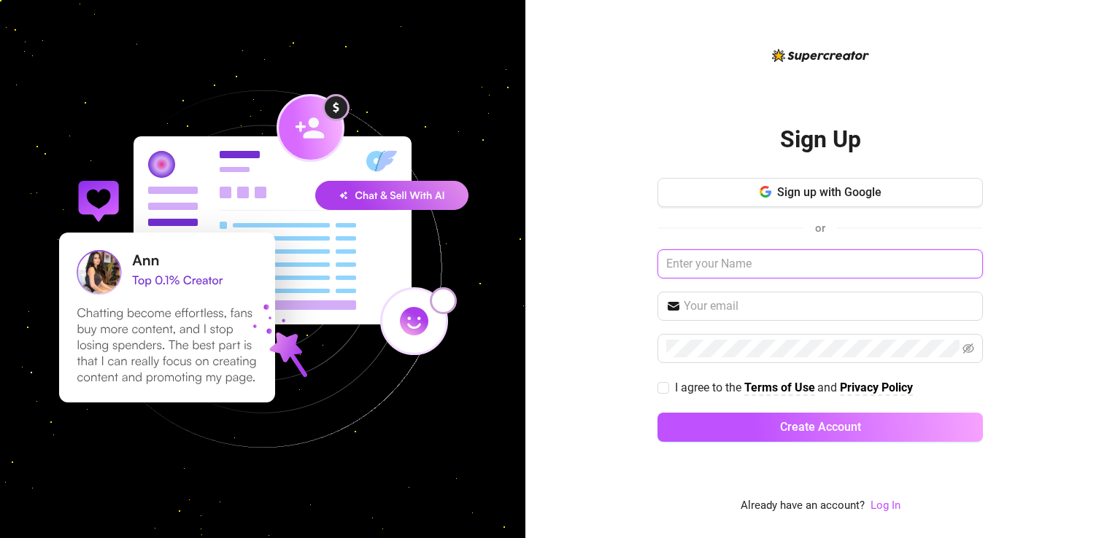
click at [759, 267] on input "text" at bounding box center [819, 263] width 325 height 29
type input "itsaeyjay@gmail.com"
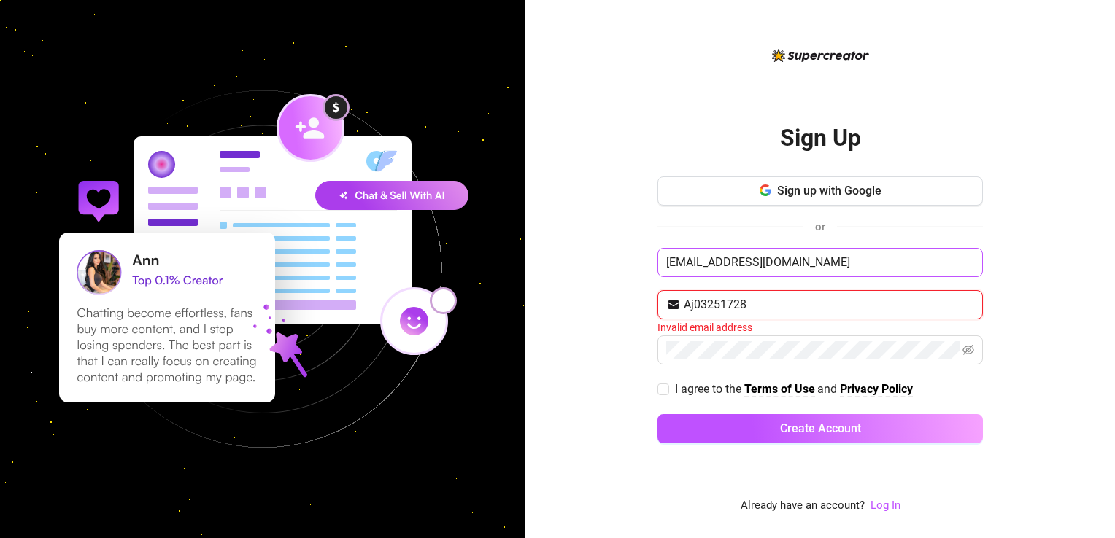
type input "Aj03251728"
click at [817, 263] on input "[EMAIL_ADDRESS][DOMAIN_NAME]" at bounding box center [819, 262] width 325 height 29
drag, startPoint x: 688, startPoint y: 302, endPoint x: 816, endPoint y: 307, distance: 128.5
click at [816, 307] on input "Aj03251728" at bounding box center [829, 305] width 290 height 18
click at [856, 255] on input "itsaeyjay@gmail.com" at bounding box center [819, 262] width 325 height 29
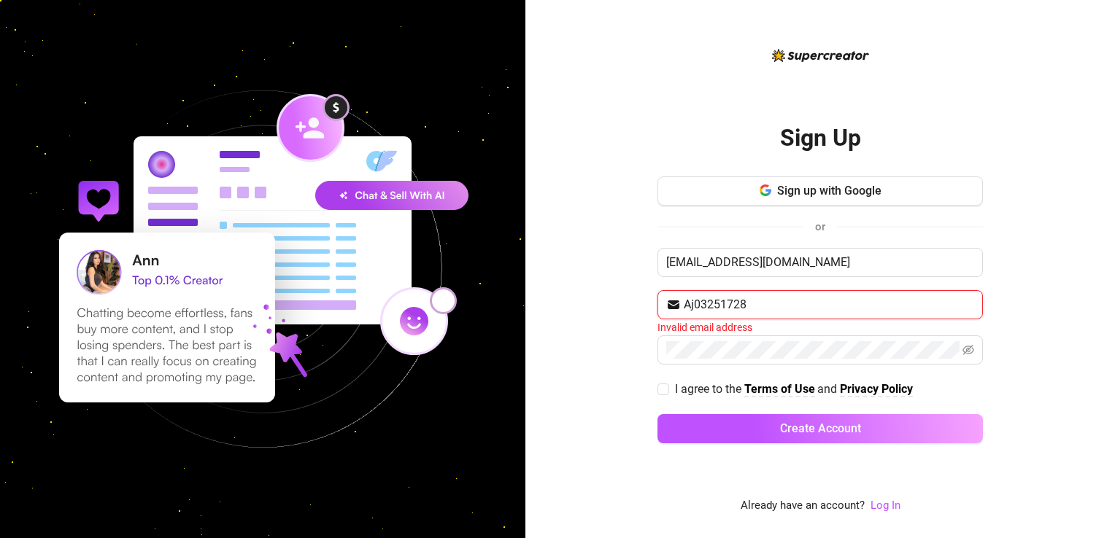
drag, startPoint x: 786, startPoint y: 301, endPoint x: 594, endPoint y: 298, distance: 191.9
click at [594, 298] on div "Sign Up Sign up with Google or itsaeyjay@gmail.com Aj03251728 Invalid email add…" at bounding box center [819, 269] width 589 height 538
click at [1067, 283] on div "Sign Up Sign up with Google or itsaeyjay@gmail.com Email address is required I …" at bounding box center [819, 269] width 589 height 538
drag, startPoint x: 836, startPoint y: 260, endPoint x: 587, endPoint y: 255, distance: 249.5
click at [587, 255] on div "Sign Up Sign up with Google or itsaeyjay@gmail.com Email address is required I …" at bounding box center [819, 269] width 589 height 538
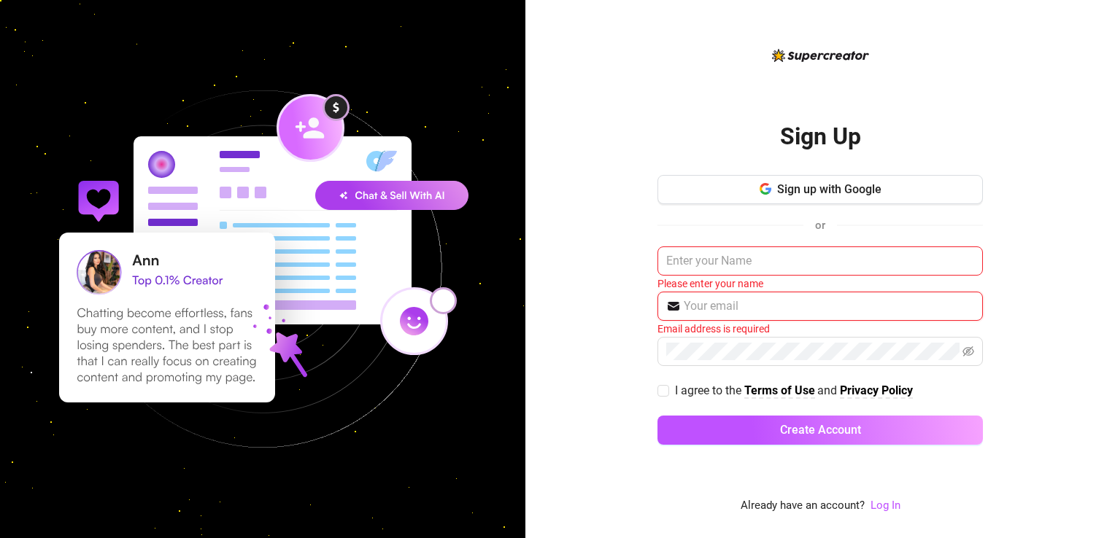
click at [805, 306] on input "text" at bounding box center [829, 307] width 290 height 18
click at [1013, 240] on div "Sign Up Sign up with Google or Please enter your name Email address is required…" at bounding box center [819, 269] width 589 height 538
click at [784, 306] on input "text" at bounding box center [829, 307] width 290 height 18
type input "itsaeyjay@gmail.com"
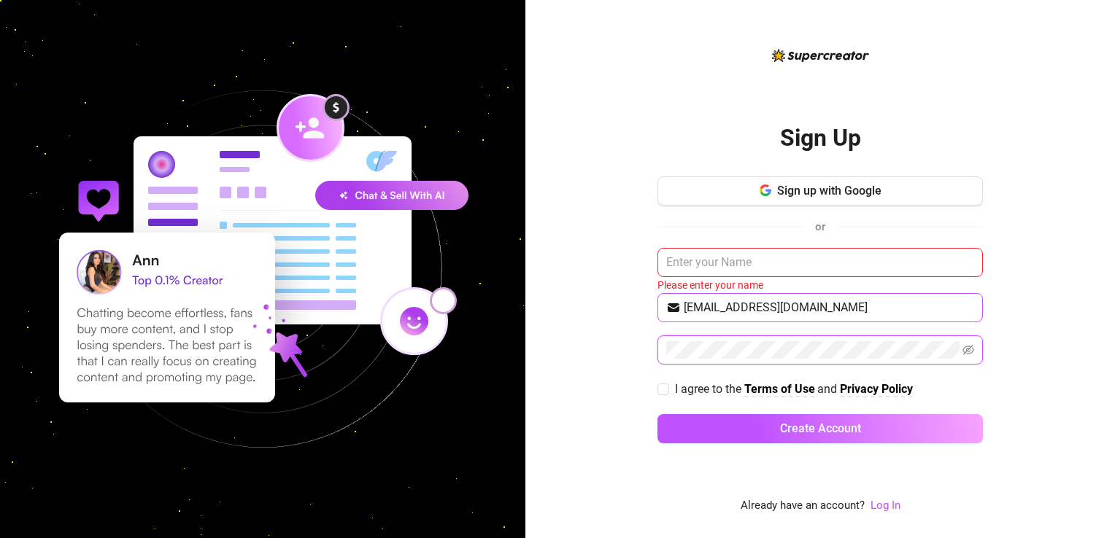
click at [657, 414] on button "Create Account" at bounding box center [819, 428] width 325 height 29
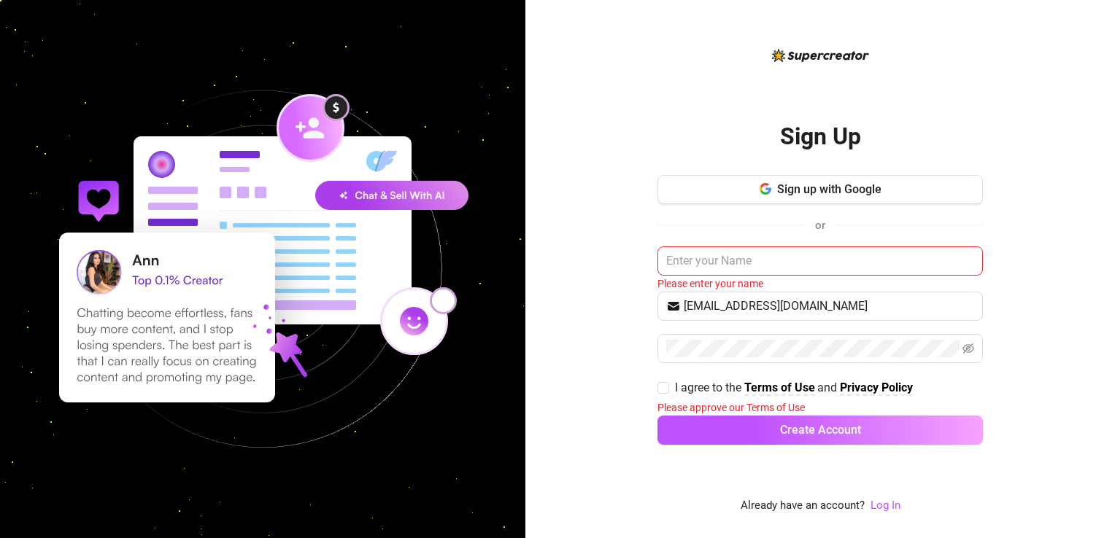
click at [1058, 282] on div "Sign Up Sign up with Google or Please enter your name itsaeyjay@gmail.com I agr…" at bounding box center [819, 269] width 589 height 538
click at [825, 260] on input "text" at bounding box center [819, 261] width 325 height 29
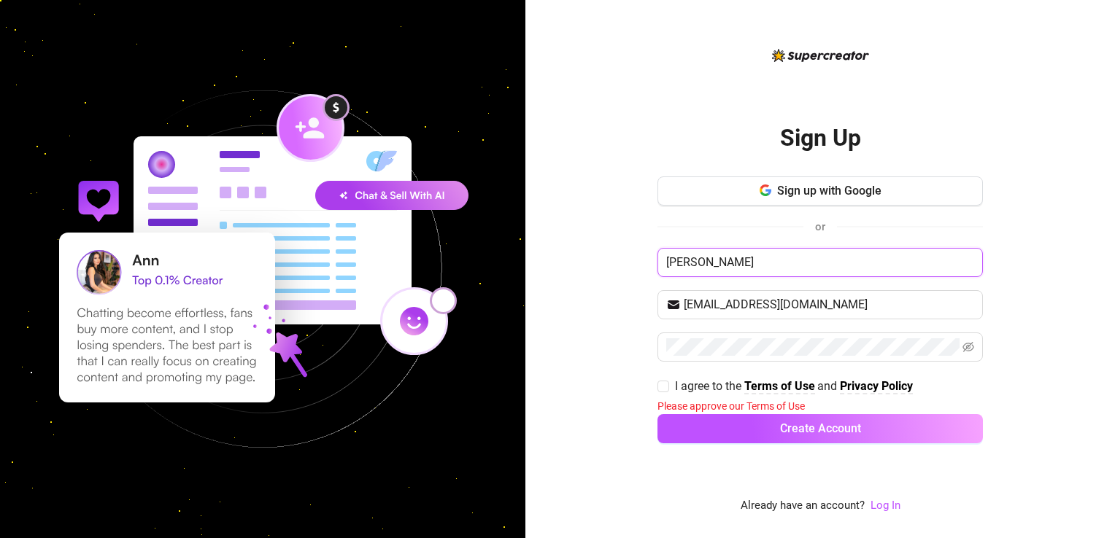
drag, startPoint x: 683, startPoint y: 260, endPoint x: 802, endPoint y: 264, distance: 119.7
click at [802, 264] on input "AJ Peralta" at bounding box center [819, 262] width 325 height 29
click at [611, 212] on div "Sign Up Sign up with Google or AJ itsaeyjay@gmail.com I agree to the Terms of U…" at bounding box center [819, 269] width 589 height 538
click at [757, 262] on input "AJ" at bounding box center [819, 262] width 325 height 29
type input "[PERSON_NAME]"
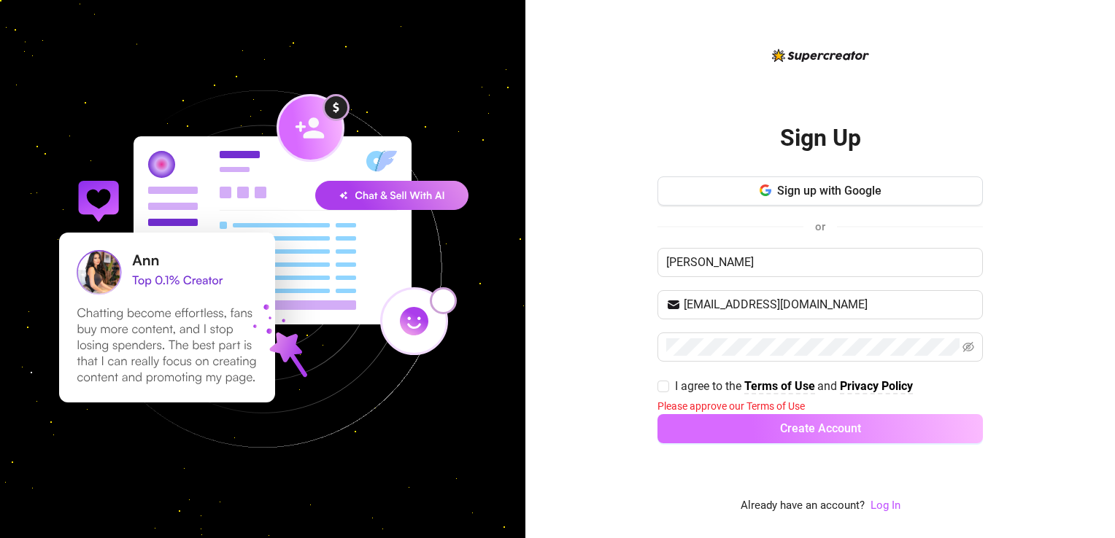
click at [825, 432] on span "Create Account" at bounding box center [820, 429] width 81 height 14
click at [848, 418] on button "Create Account" at bounding box center [819, 428] width 325 height 29
click at [826, 430] on span "Create Account" at bounding box center [820, 429] width 81 height 14
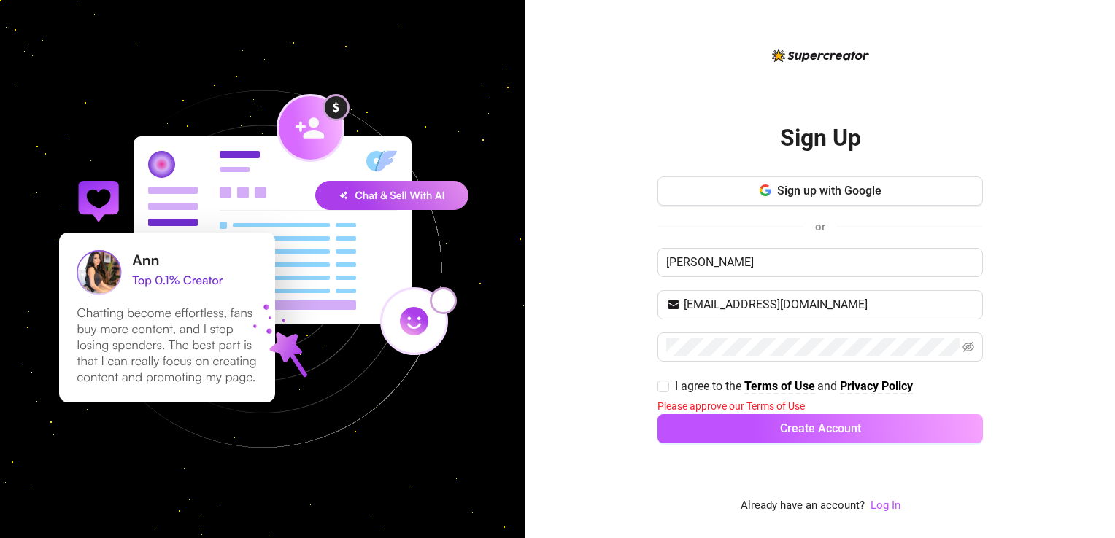
drag, startPoint x: 659, startPoint y: 387, endPoint x: 659, endPoint y: 404, distance: 17.5
click at [657, 387] on input "I agree to the Terms of Use and Privacy Policy" at bounding box center [662, 386] width 10 height 10
checkbox input "true"
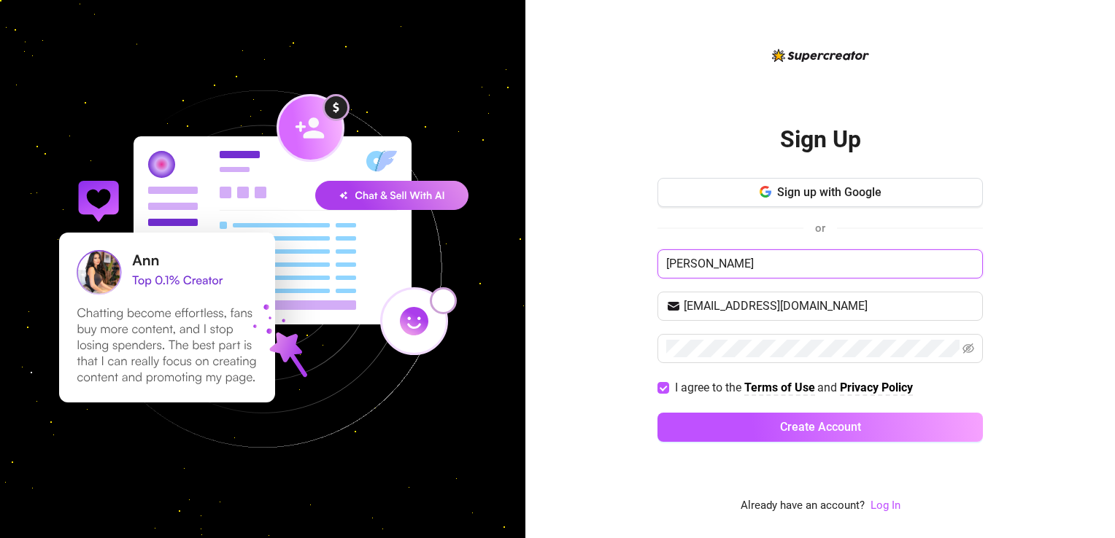
drag, startPoint x: 684, startPoint y: 266, endPoint x: 807, endPoint y: 271, distance: 122.7
click at [807, 271] on input "AJ Peralta" at bounding box center [819, 263] width 325 height 29
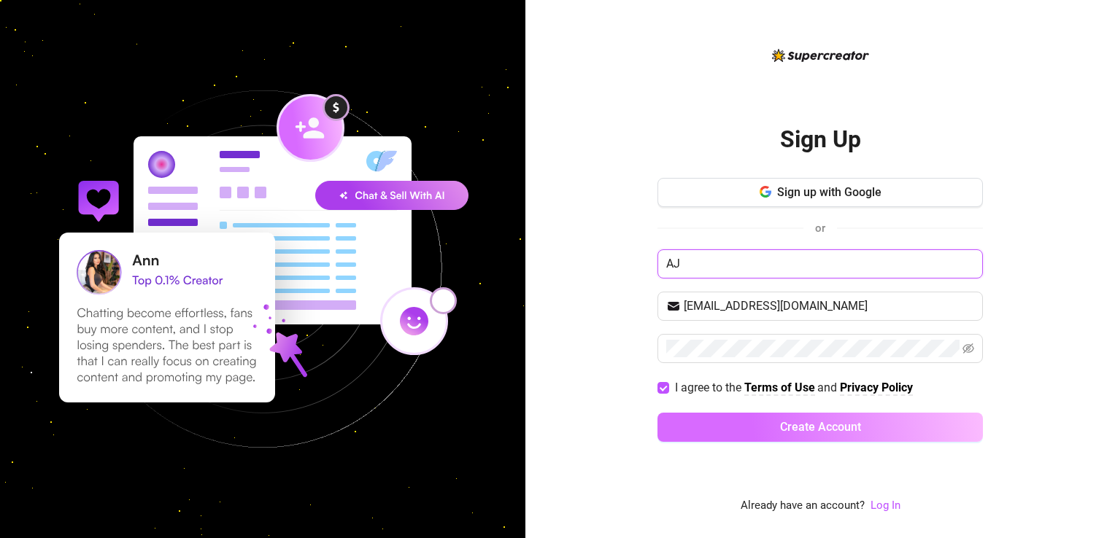
type input "AJ"
click at [826, 425] on span "Create Account" at bounding box center [820, 427] width 81 height 14
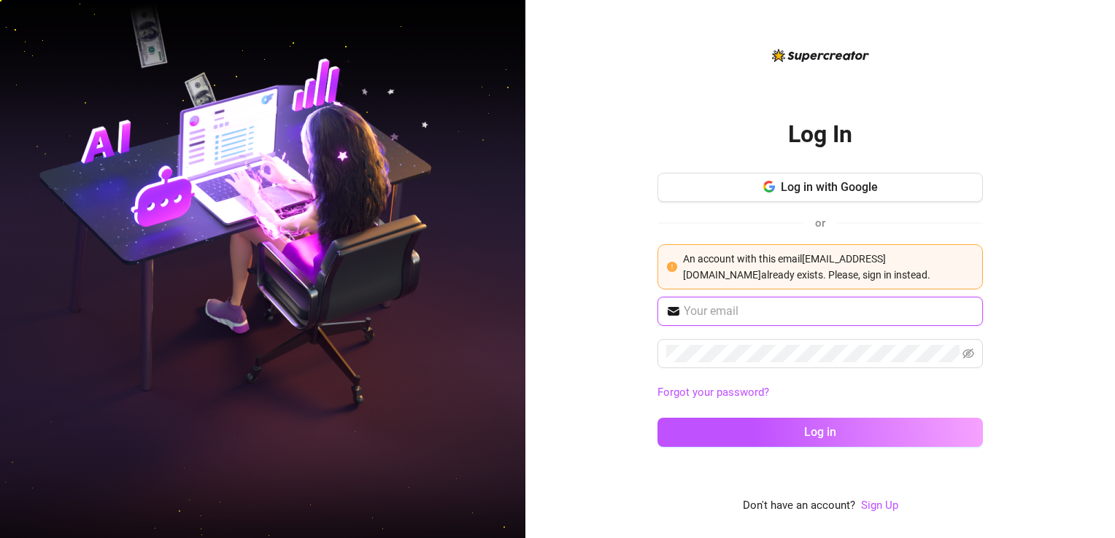
click at [843, 311] on input "text" at bounding box center [829, 312] width 290 height 18
type input "itsaeyjay@gmail.com"
click at [581, 314] on div "Log In Log in with Google or An account with this email itsaeyjay@gmail.com alr…" at bounding box center [819, 269] width 589 height 538
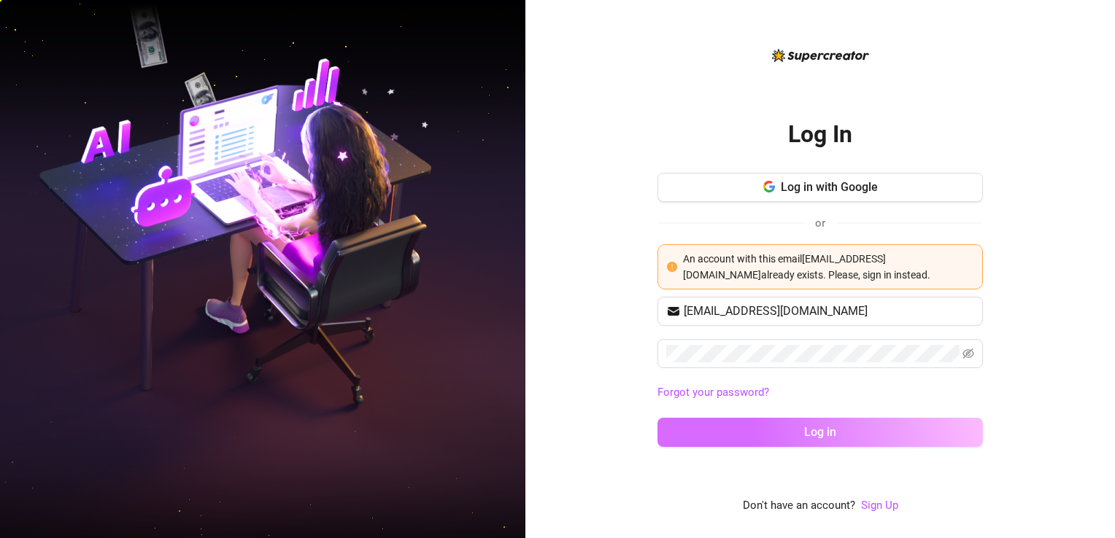
click at [835, 433] on span "Log in" at bounding box center [820, 432] width 32 height 14
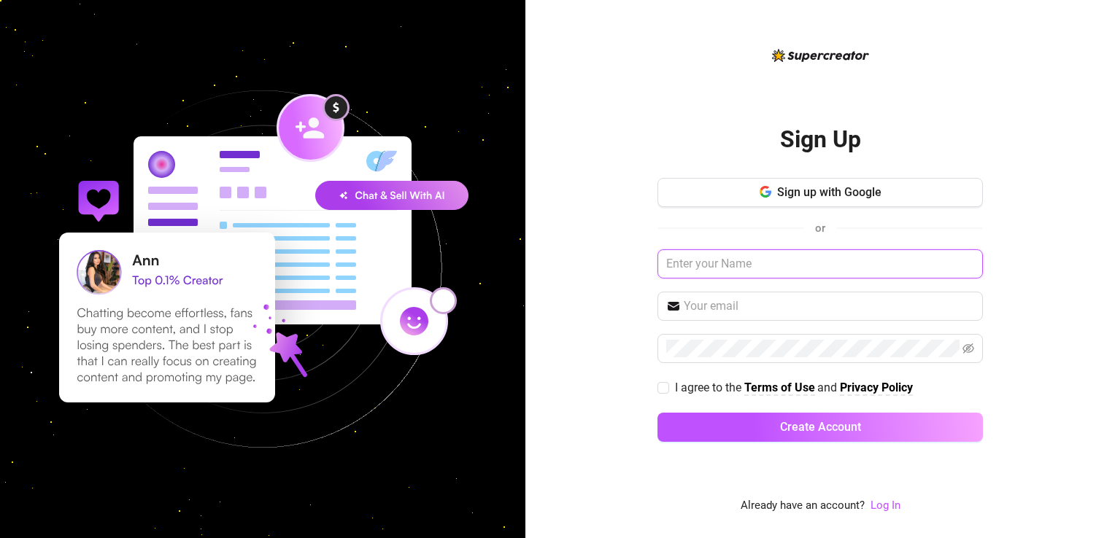
click at [761, 259] on input "text" at bounding box center [819, 263] width 325 height 29
type input "AJ Peralta"
click at [755, 308] on input "text" at bounding box center [829, 307] width 290 height 18
type input "itsaeyjay@gmail.com"
click at [592, 360] on div "Sign Up Sign up with Google or AJ Peralta itsaeyjay@gmail.com I agree to the Te…" at bounding box center [819, 269] width 589 height 538
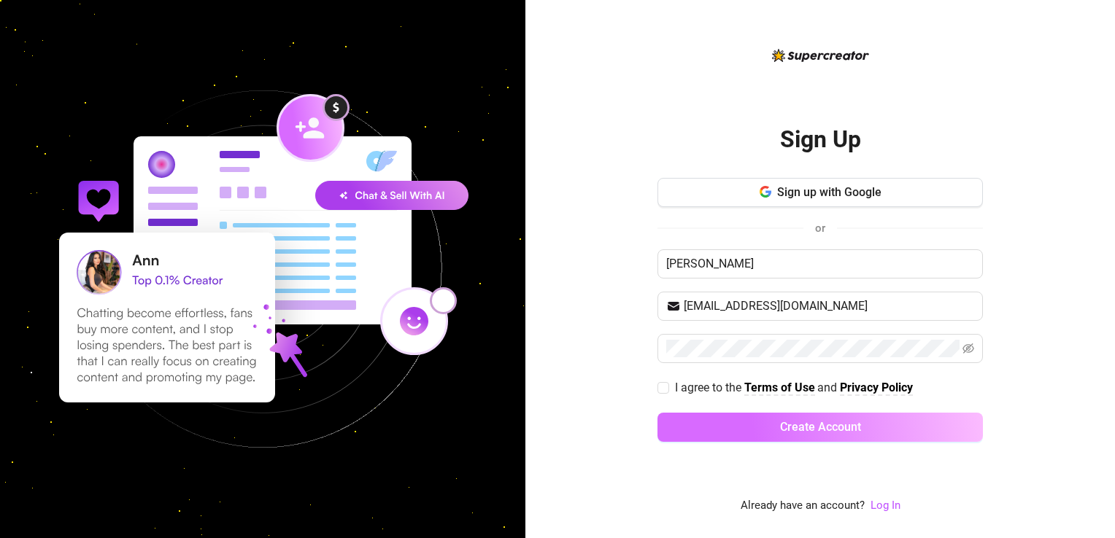
click at [823, 429] on span "Create Account" at bounding box center [820, 427] width 81 height 14
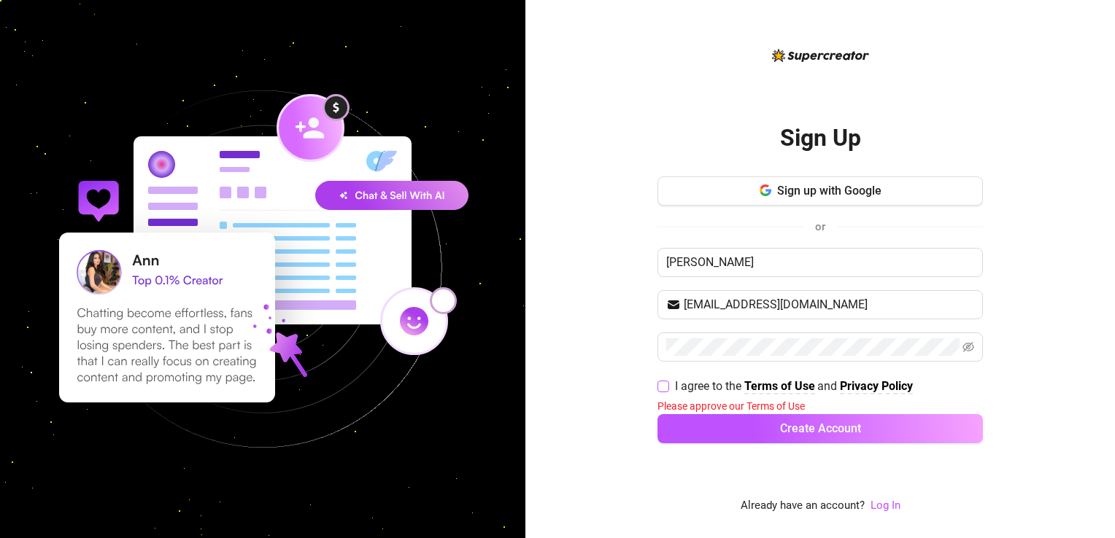
click at [663, 385] on input "I agree to the Terms of Use and Privacy Policy" at bounding box center [662, 386] width 10 height 10
checkbox input "true"
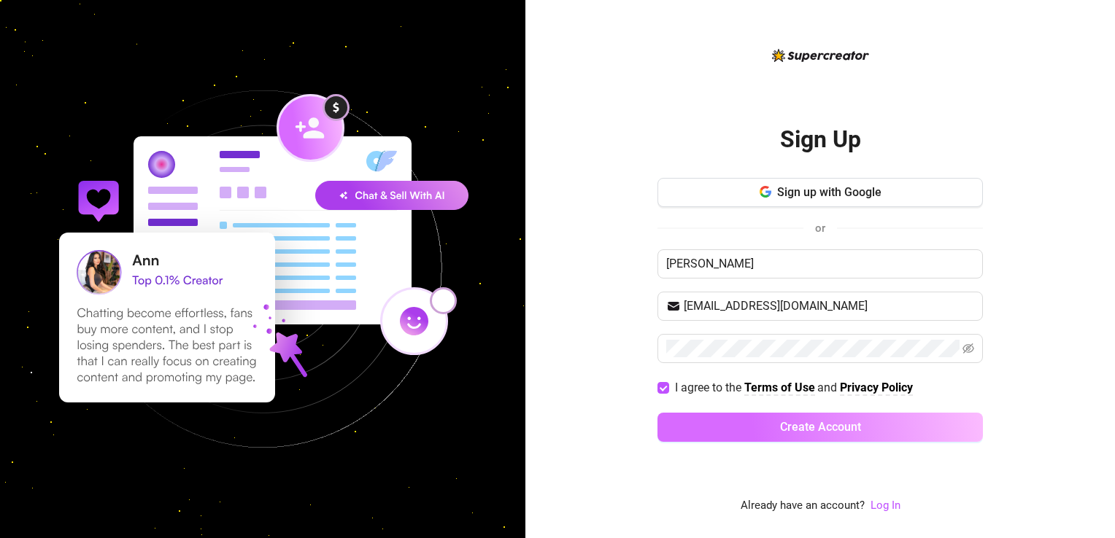
click at [840, 425] on span "Create Account" at bounding box center [820, 427] width 81 height 14
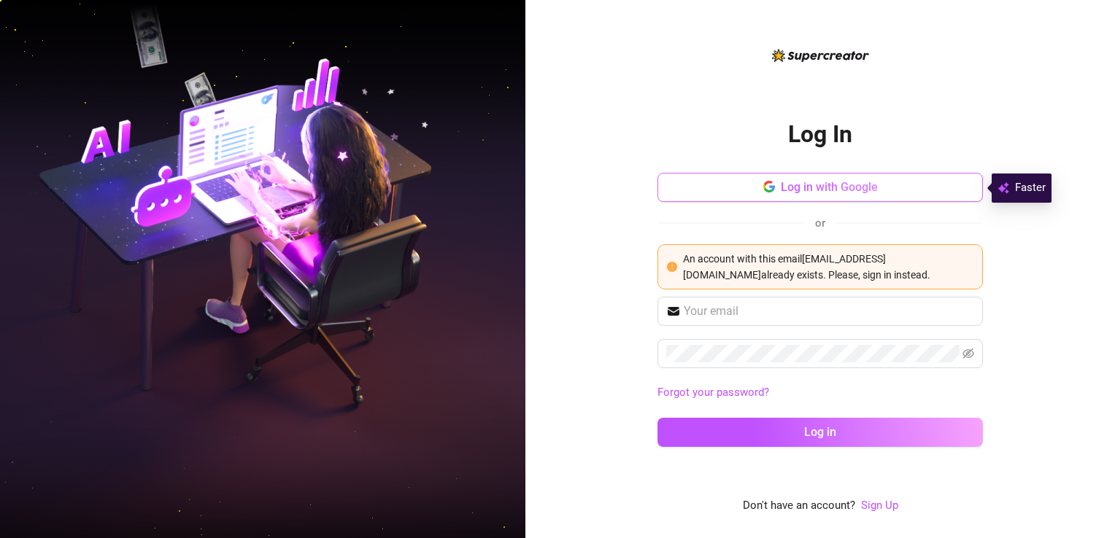
click at [864, 189] on span "Log in with Google" at bounding box center [829, 187] width 97 height 14
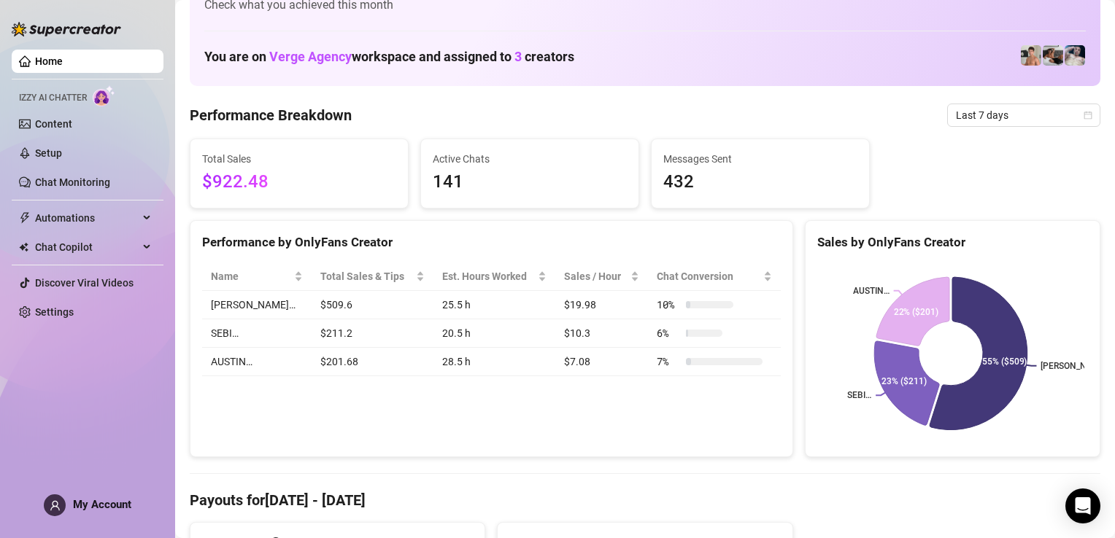
scroll to position [219, 0]
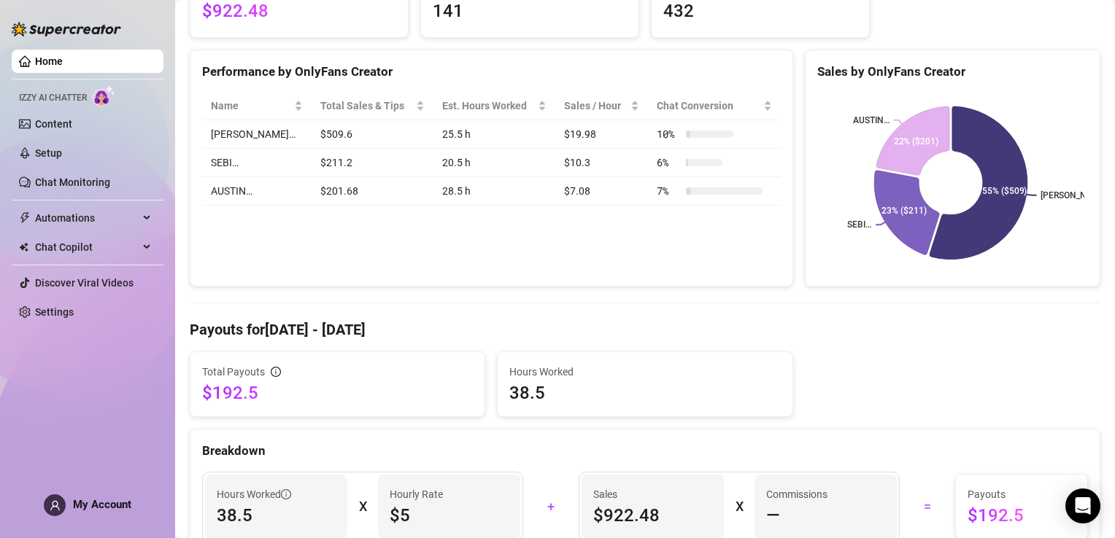
click at [55, 58] on link "Home" at bounding box center [49, 61] width 28 height 12
click at [67, 128] on link "Content" at bounding box center [53, 124] width 37 height 12
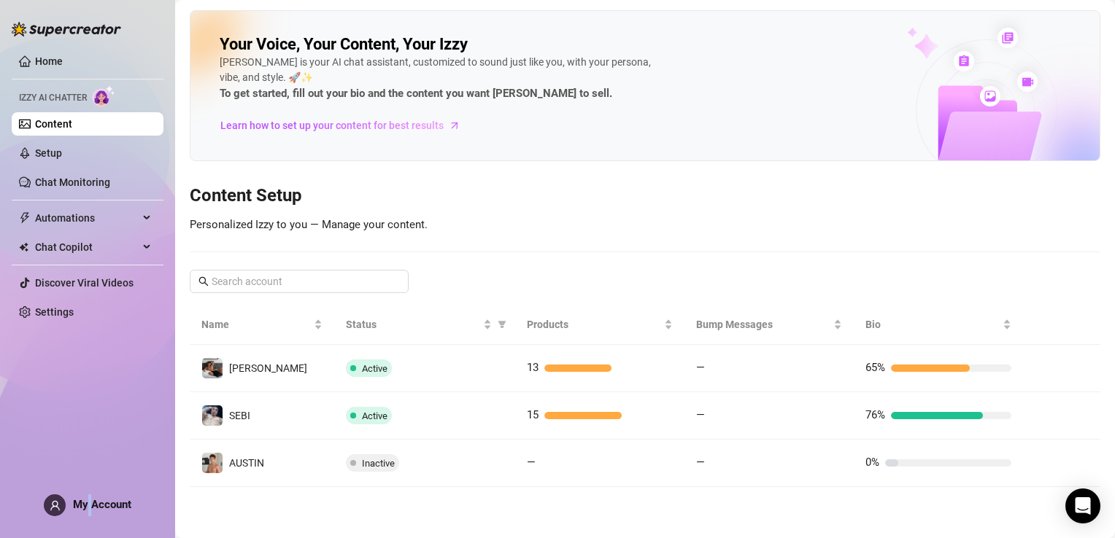
click at [90, 503] on span "My Account" at bounding box center [102, 504] width 58 height 13
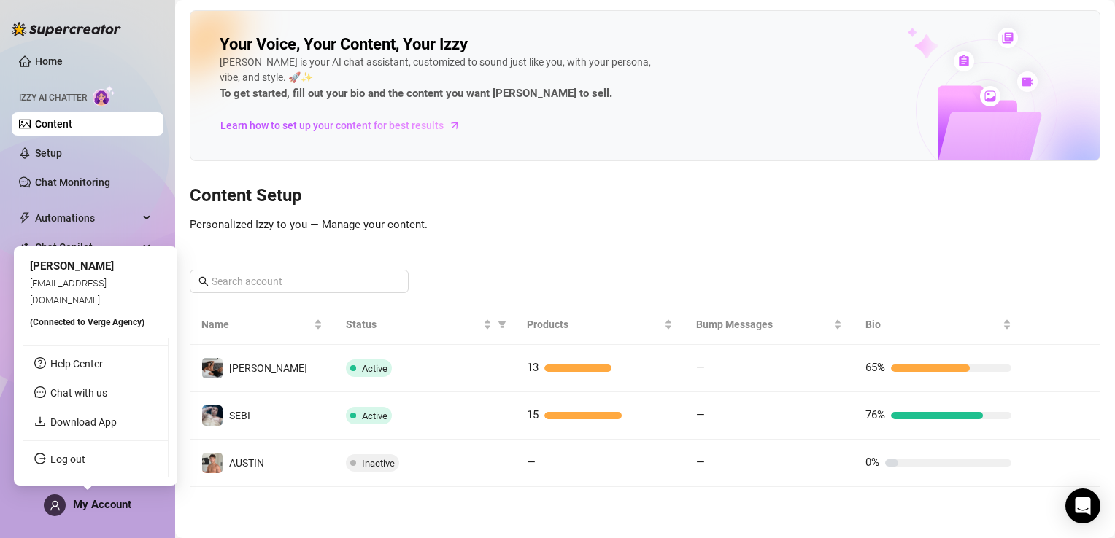
click at [60, 508] on icon "user" at bounding box center [55, 505] width 11 height 11
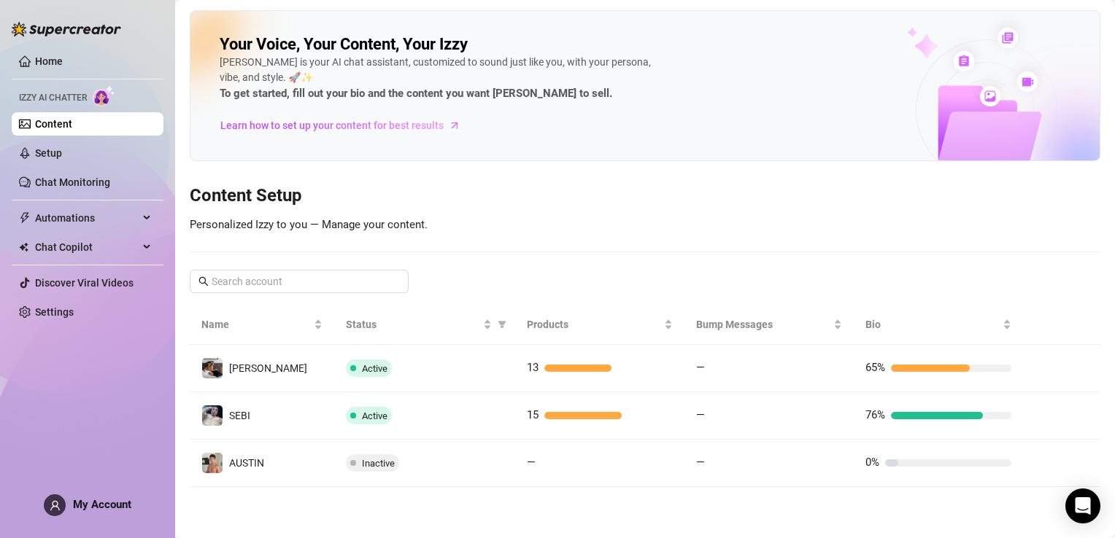
click at [131, 31] on div "Home Izzy AI Chatter Content Setup Chat Monitoring Automations Chat Copilot Dis…" at bounding box center [88, 262] width 152 height 525
click at [35, 63] on link "Home" at bounding box center [49, 61] width 28 height 12
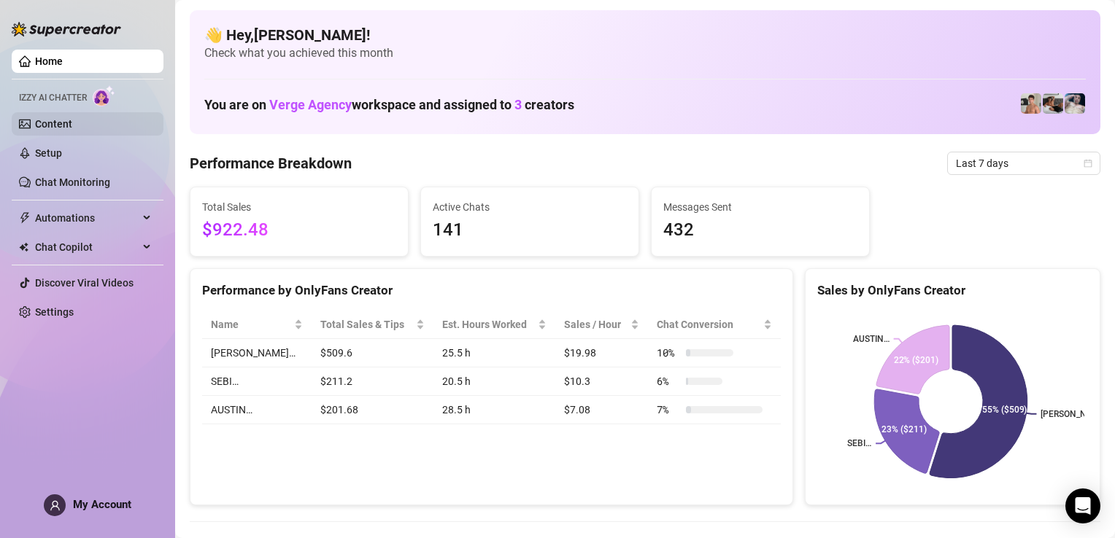
click at [41, 125] on link "Content" at bounding box center [53, 124] width 37 height 12
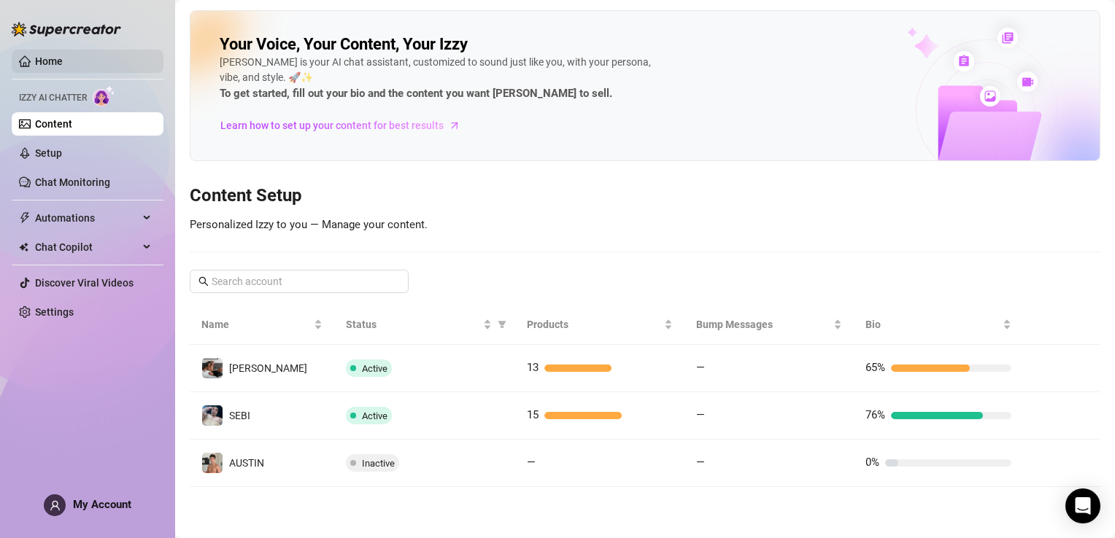
click at [50, 61] on link "Home" at bounding box center [49, 61] width 28 height 12
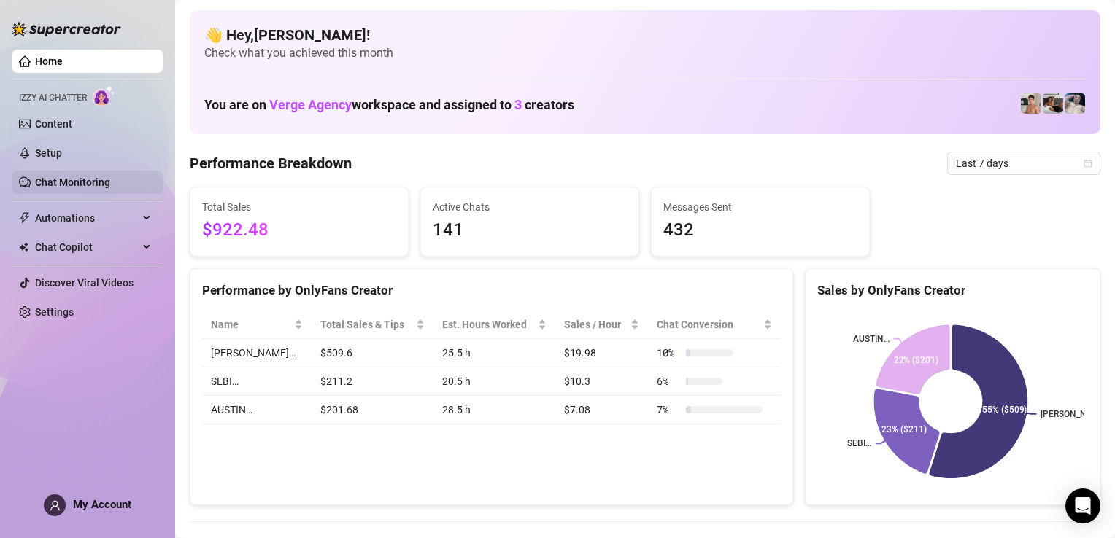
click at [76, 187] on link "Chat Monitoring" at bounding box center [72, 183] width 75 height 12
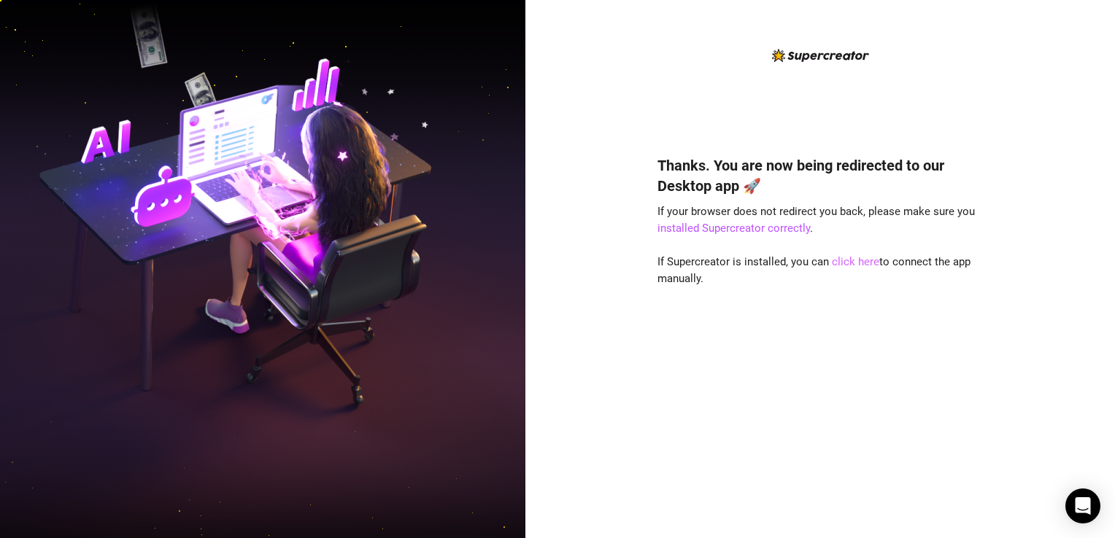
click at [855, 264] on link "click here" at bounding box center [855, 261] width 47 height 13
click at [855, 263] on link "click here" at bounding box center [855, 261] width 47 height 13
click at [737, 229] on link "installed Supercreator correctly" at bounding box center [733, 228] width 152 height 13
click at [845, 259] on link "click here" at bounding box center [855, 261] width 47 height 13
click at [859, 264] on link "click here" at bounding box center [855, 261] width 47 height 13
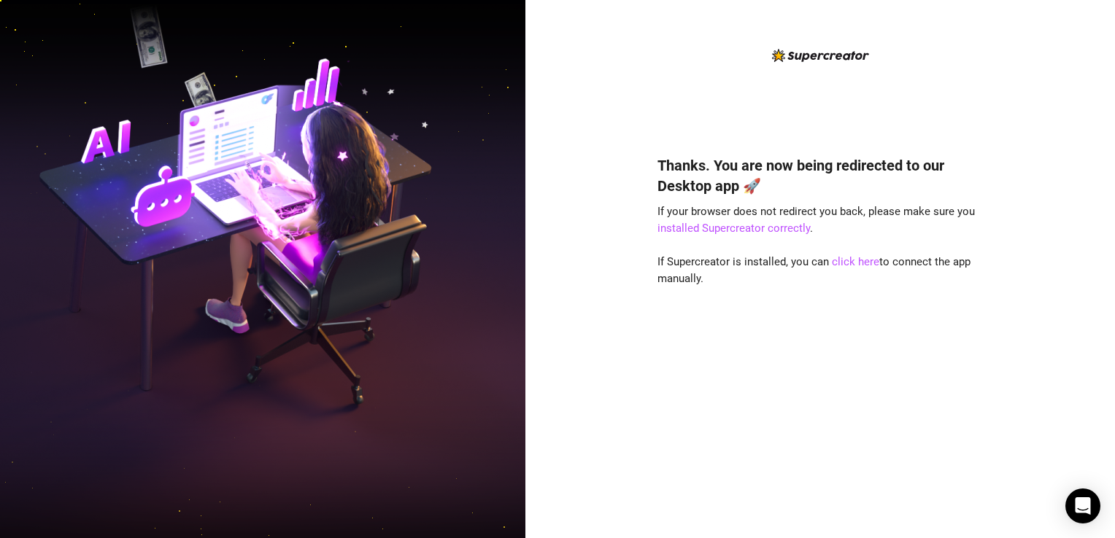
click at [995, 53] on div "Thanks. You are now being redirected to our Desktop app 🚀 If your browser does …" at bounding box center [819, 269] width 589 height 538
click at [854, 261] on link "click here" at bounding box center [855, 261] width 47 height 13
click at [853, 260] on link "click here" at bounding box center [855, 261] width 47 height 13
click at [1091, 486] on div "Thanks. You are now being redirected to our Desktop app 🚀 If your browser does …" at bounding box center [819, 269] width 589 height 538
click at [1078, 476] on div "Thanks. You are now being redirected to our Desktop app 🚀 If your browser does …" at bounding box center [819, 269] width 589 height 538
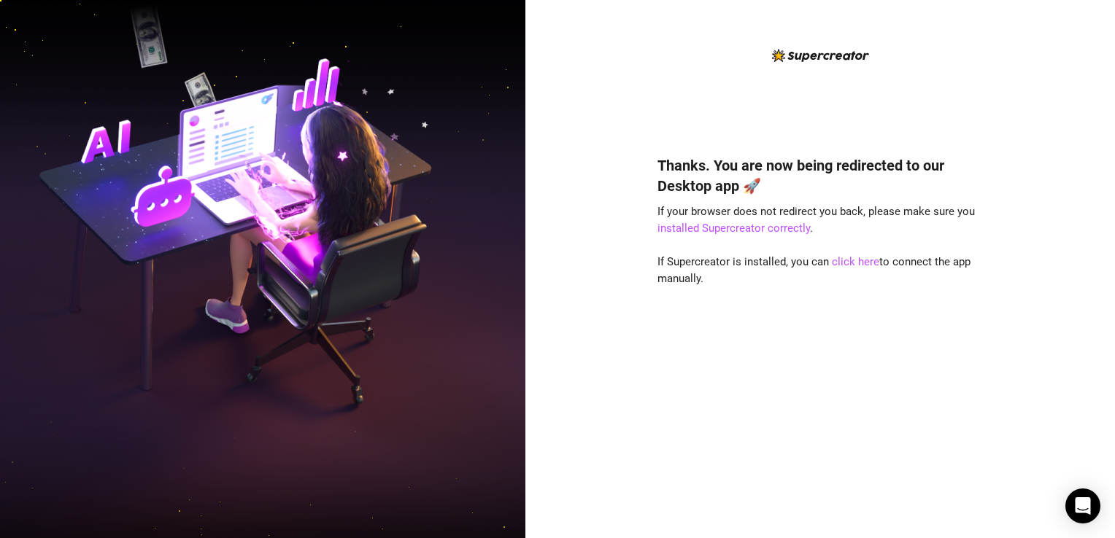
click at [1088, 480] on div "Thanks. You are now being redirected to our Desktop app 🚀 If your browser does …" at bounding box center [819, 269] width 589 height 538
click at [762, 231] on link "installed Supercreator correctly" at bounding box center [733, 228] width 152 height 13
click at [858, 261] on link "click here" at bounding box center [855, 261] width 47 height 13
click at [779, 225] on link "installed Supercreator correctly" at bounding box center [733, 228] width 152 height 13
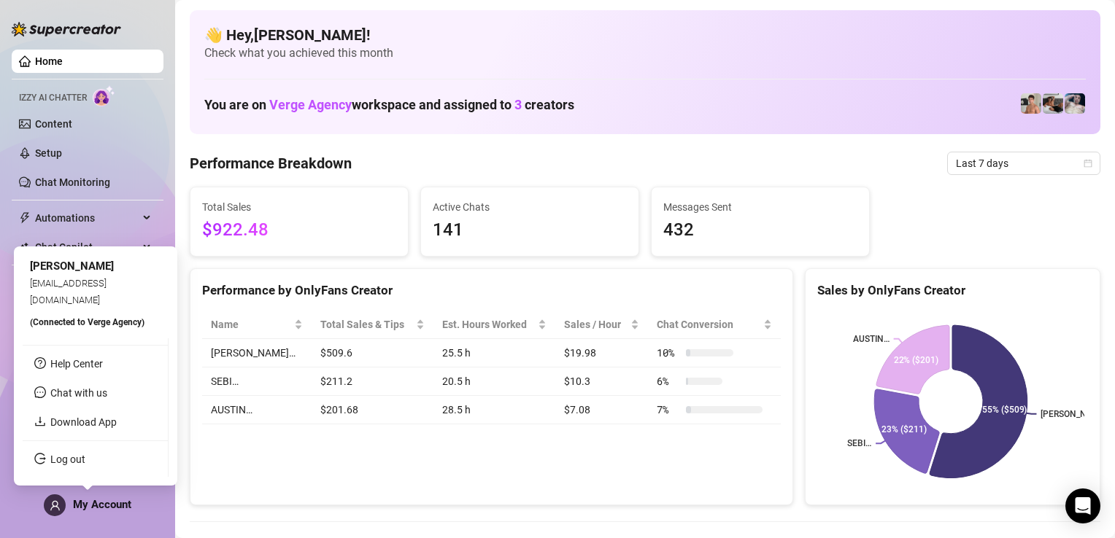
click at [52, 503] on icon "user" at bounding box center [54, 504] width 9 height 9
click at [101, 503] on span "My Account" at bounding box center [102, 504] width 58 height 13
click at [100, 422] on link "Download App" at bounding box center [83, 423] width 66 height 12
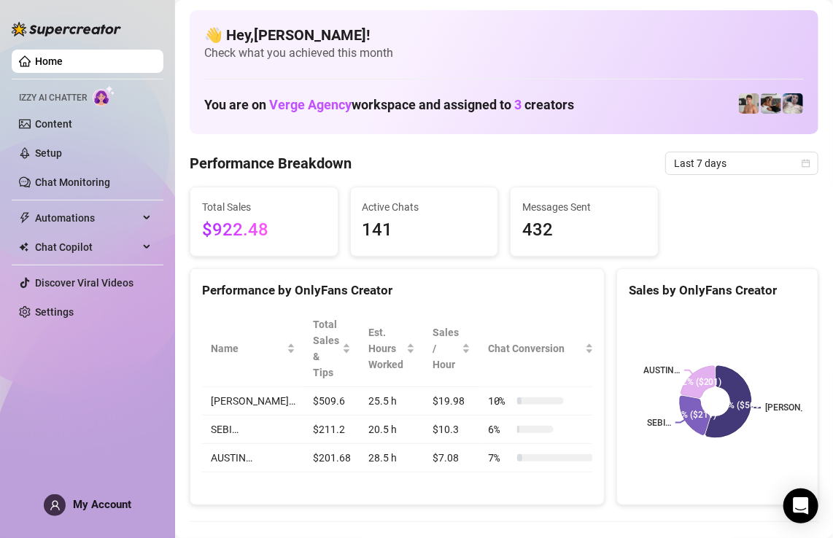
click at [552, 36] on h4 "👋 Hey, Aj peralta !" at bounding box center [504, 35] width 600 height 20
click at [63, 64] on link "Home" at bounding box center [49, 61] width 28 height 12
click at [72, 123] on link "Content" at bounding box center [53, 124] width 37 height 12
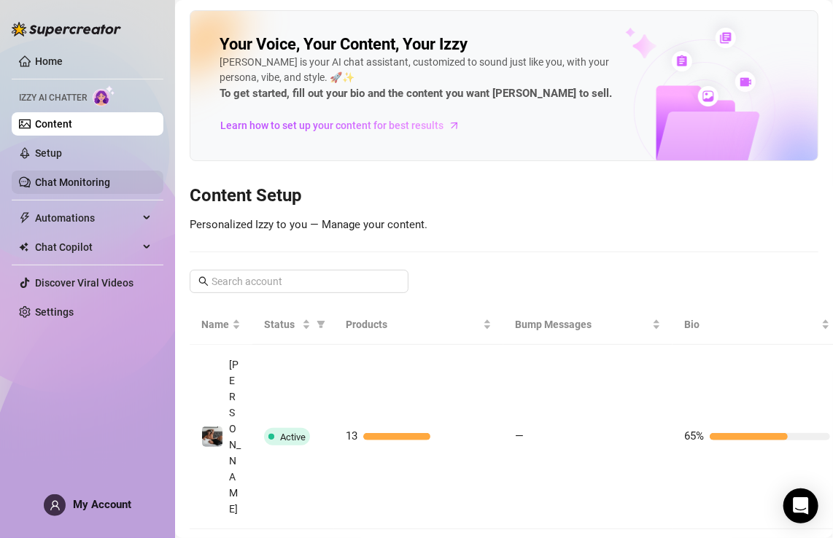
click at [78, 187] on link "Chat Monitoring" at bounding box center [72, 183] width 75 height 12
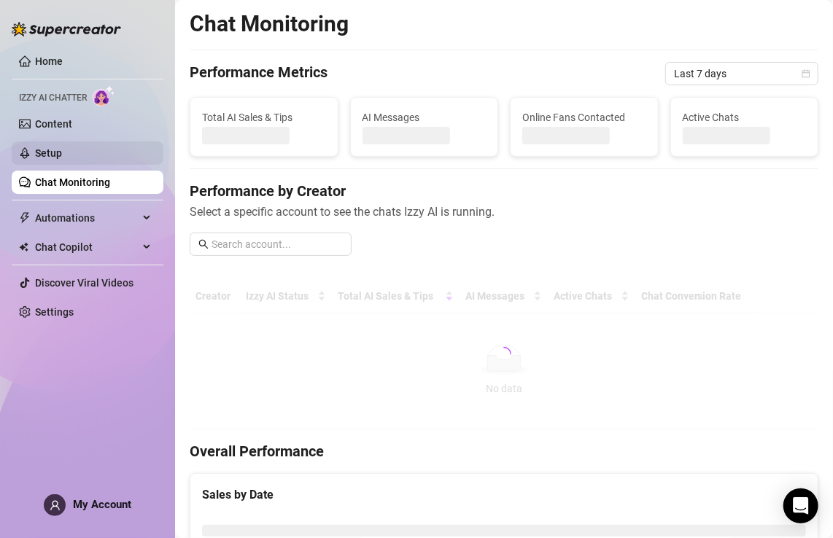
click at [62, 157] on link "Setup" at bounding box center [48, 153] width 27 height 12
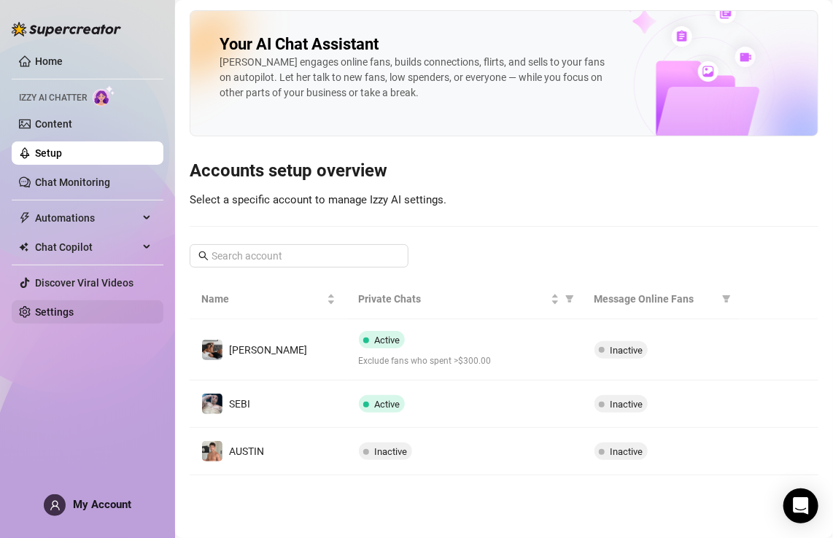
click at [53, 317] on link "Settings" at bounding box center [54, 312] width 39 height 12
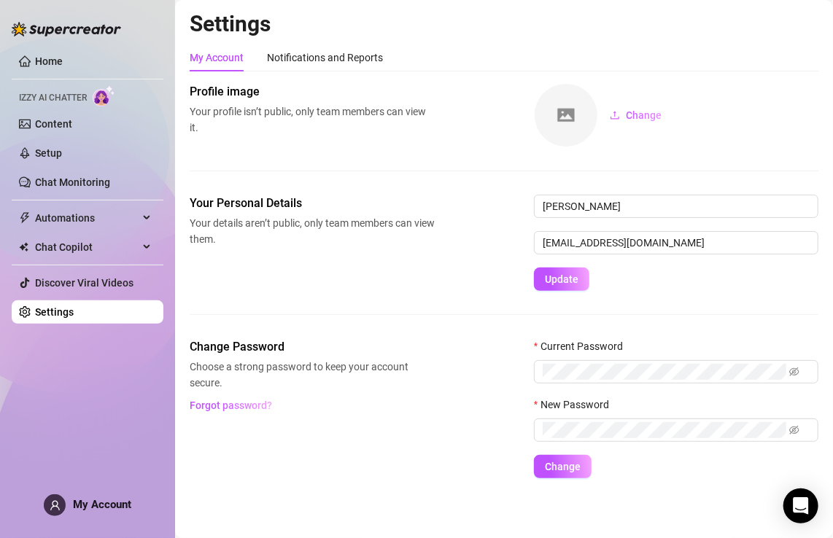
click at [219, 56] on div "My Account" at bounding box center [217, 58] width 54 height 16
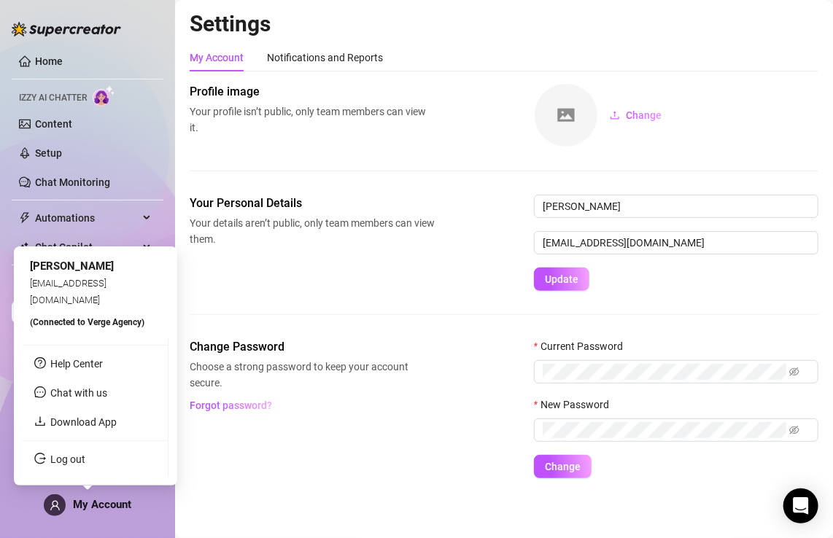
click at [46, 503] on span at bounding box center [55, 506] width 22 height 22
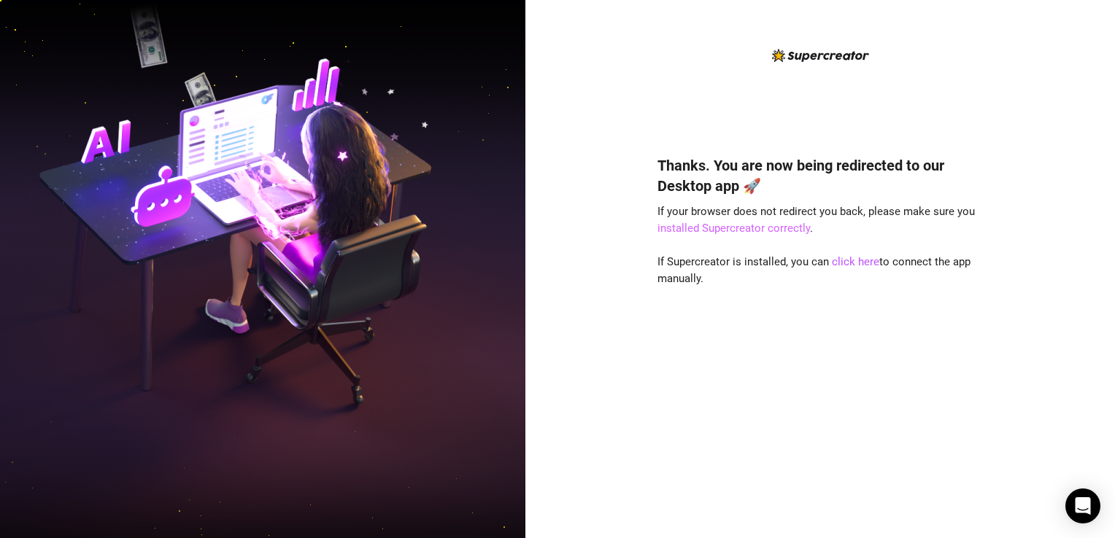
click at [723, 228] on link "installed Supercreator correctly" at bounding box center [733, 228] width 152 height 13
click at [751, 365] on div "Thanks. You are now being redirected to our Desktop app 🚀 If your browser does …" at bounding box center [819, 325] width 325 height 379
click at [1068, 162] on div "Thanks. You are now being redirected to our Desktop app 🚀 If your browser does …" at bounding box center [819, 269] width 589 height 538
click at [738, 229] on link "installed Supercreator correctly" at bounding box center [733, 228] width 152 height 13
click at [820, 369] on div "Thanks. You are now being redirected to our Desktop app 🚀 If your browser does …" at bounding box center [819, 325] width 325 height 379
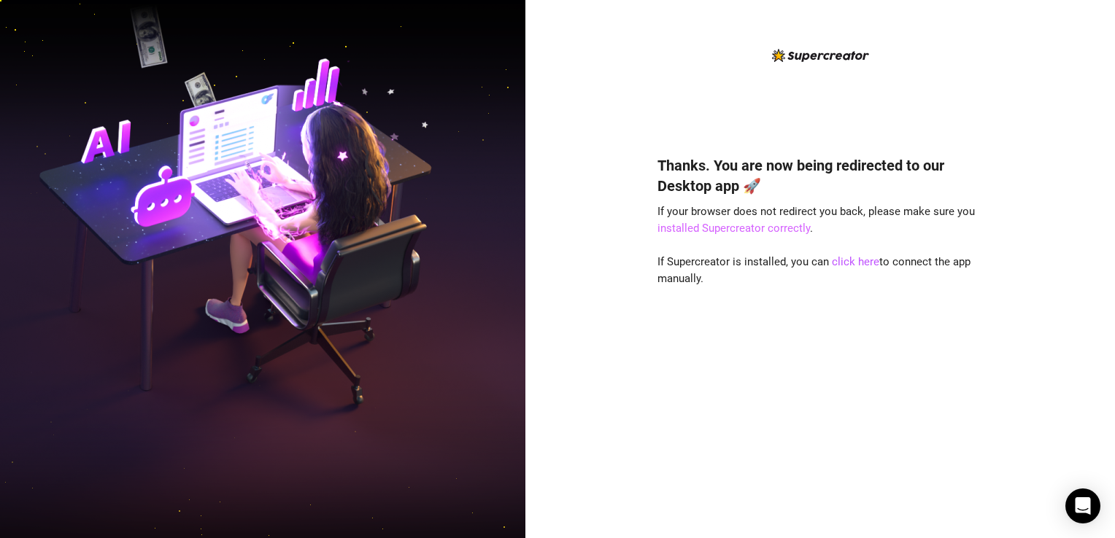
click at [786, 232] on link "installed Supercreator correctly" at bounding box center [733, 228] width 152 height 13
drag, startPoint x: 978, startPoint y: 0, endPoint x: 630, endPoint y: 35, distance: 350.5
click at [630, 34] on div "Thanks. You are now being redirected to our Desktop app 🚀 If your browser does …" at bounding box center [819, 269] width 589 height 538
drag, startPoint x: 857, startPoint y: 266, endPoint x: 850, endPoint y: 263, distance: 7.9
click at [856, 266] on link "click here" at bounding box center [855, 261] width 47 height 13
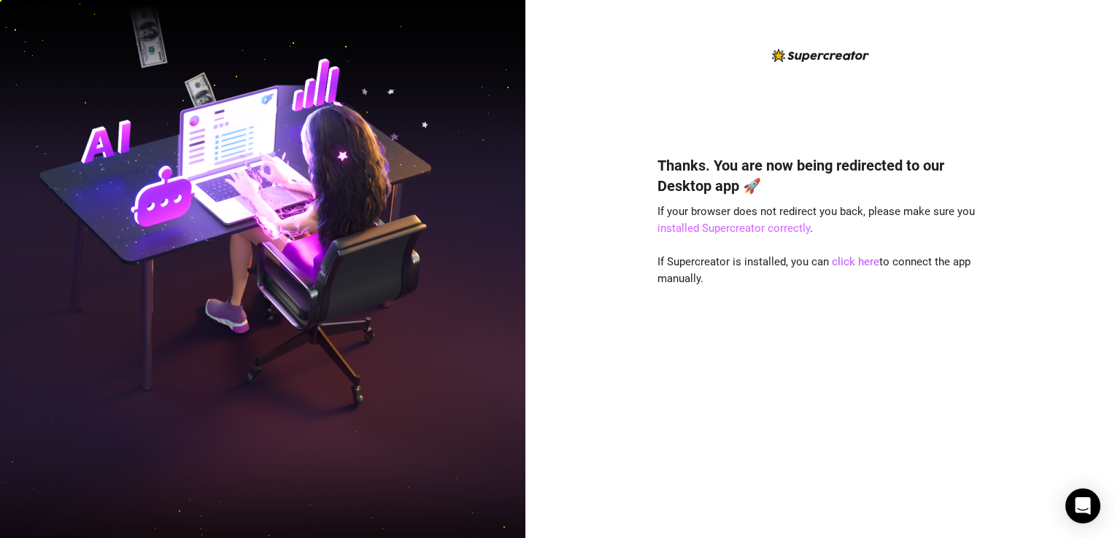
click at [747, 229] on link "installed Supercreator correctly" at bounding box center [733, 228] width 152 height 13
click at [735, 399] on div "Thanks. You are now being redirected to our Desktop app 🚀 If your browser does …" at bounding box center [819, 325] width 325 height 379
drag, startPoint x: 1056, startPoint y: 381, endPoint x: 1042, endPoint y: 366, distance: 20.6
click at [1056, 381] on div "Thanks. You are now being redirected to our Desktop app 🚀 If your browser does …" at bounding box center [819, 269] width 589 height 538
click at [842, 263] on link "click here" at bounding box center [855, 261] width 47 height 13
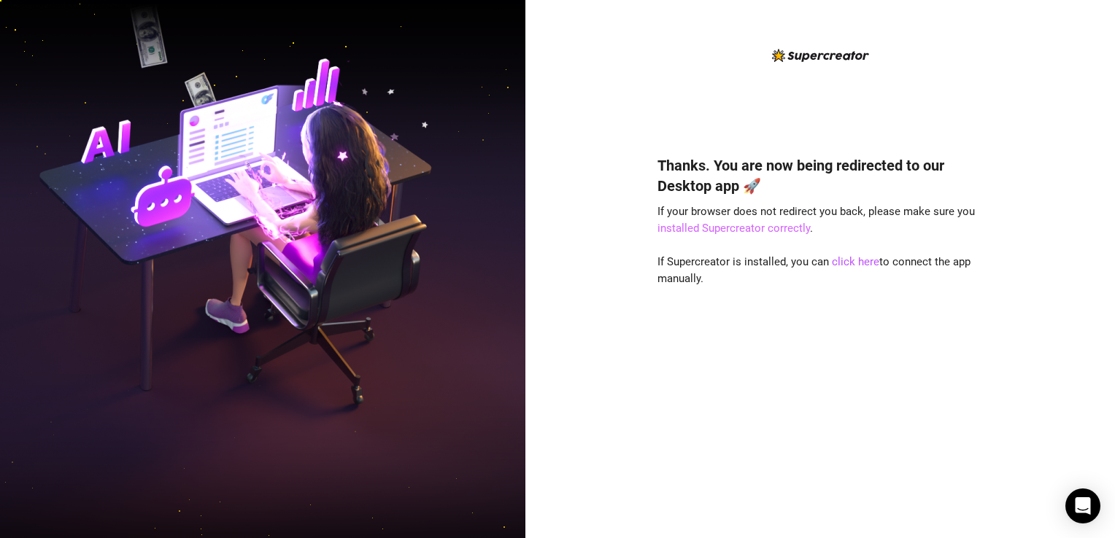
click at [776, 229] on link "installed Supercreator correctly" at bounding box center [733, 228] width 152 height 13
click at [846, 262] on link "click here" at bounding box center [855, 261] width 47 height 13
click at [859, 259] on link "click here" at bounding box center [855, 261] width 47 height 13
click at [831, 398] on div "Thanks. You are now being redirected to our Desktop app 🚀 If your browser does …" at bounding box center [819, 325] width 325 height 379
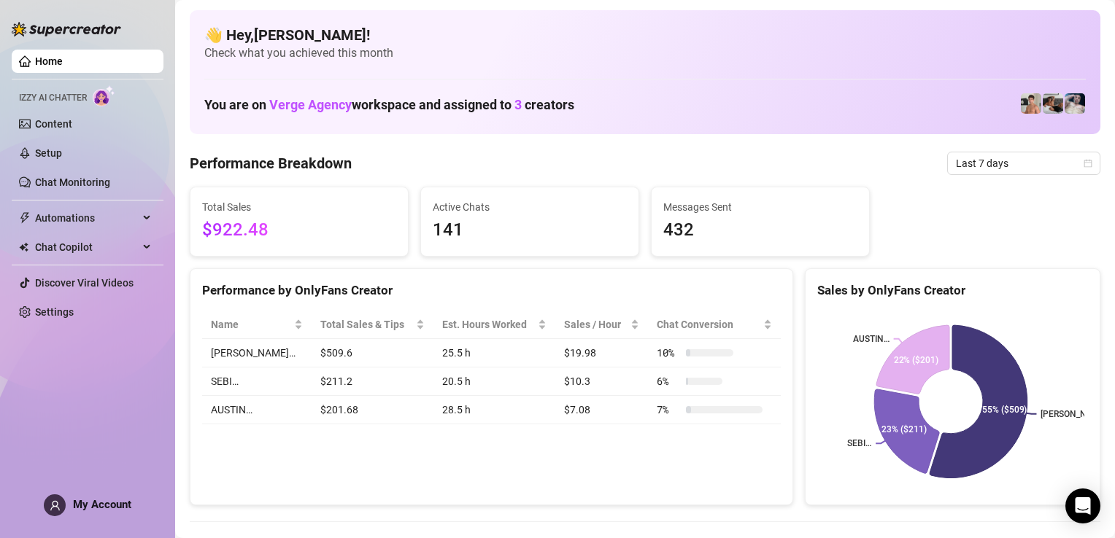
click at [37, 58] on link "Home" at bounding box center [49, 61] width 28 height 12
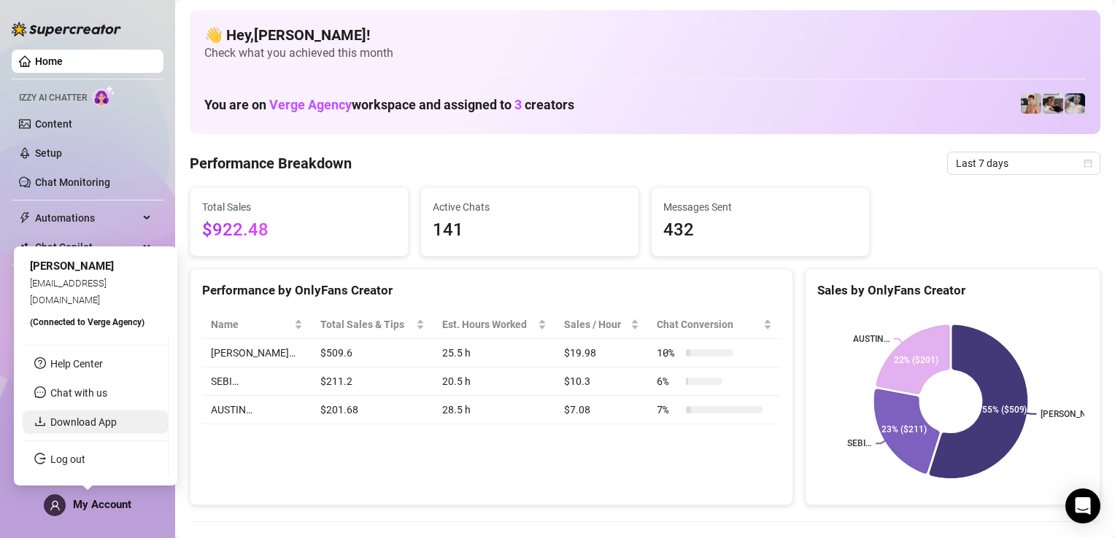
click at [107, 422] on link "Download App" at bounding box center [83, 423] width 66 height 12
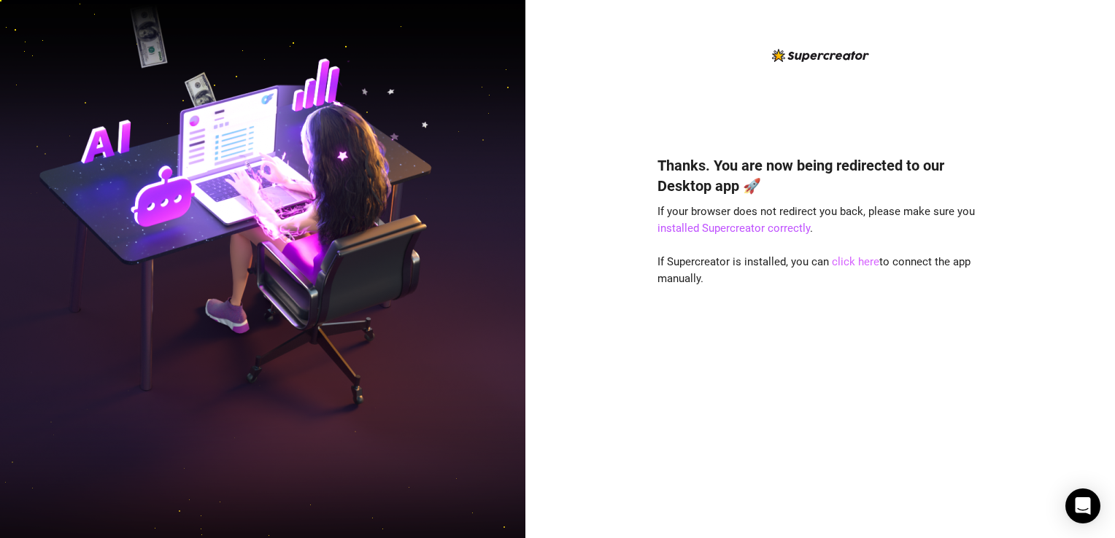
click at [861, 259] on link "click here" at bounding box center [855, 261] width 47 height 13
click at [851, 264] on link "click here" at bounding box center [855, 261] width 47 height 13
drag, startPoint x: 542, startPoint y: 483, endPoint x: 577, endPoint y: 522, distance: 52.2
click at [542, 483] on div "Thanks. You are now being redirected to our Desktop app 🚀 If your browser does …" at bounding box center [819, 269] width 589 height 538
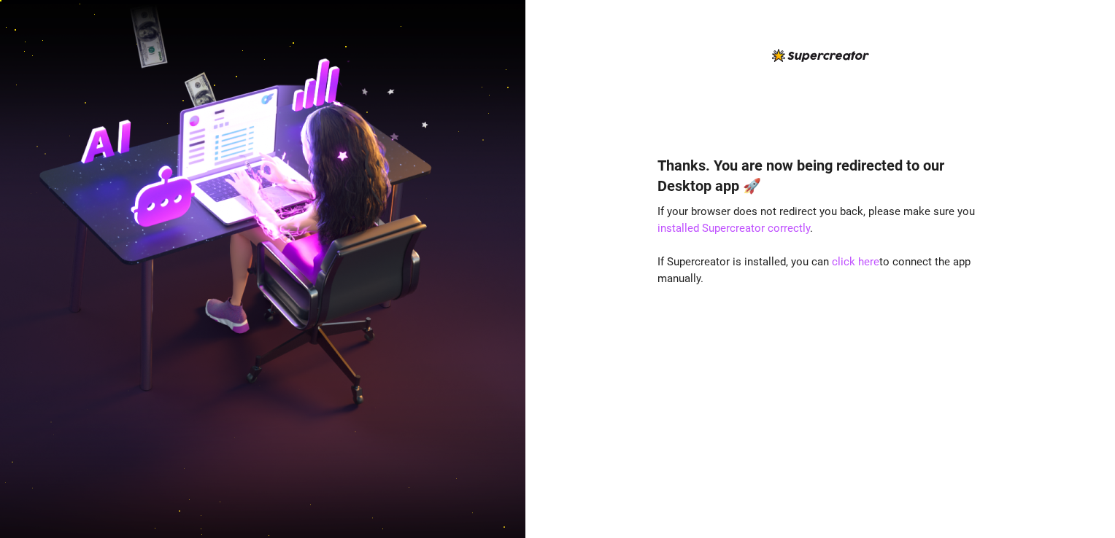
click at [1032, 171] on div "Thanks. You are now being redirected to our Desktop app 🚀 If your browser does …" at bounding box center [819, 269] width 589 height 538
click at [732, 228] on link "installed Supercreator correctly" at bounding box center [733, 228] width 152 height 13
click at [706, 229] on link "installed Supercreator correctly" at bounding box center [733, 228] width 152 height 13
click at [858, 261] on link "click here" at bounding box center [855, 261] width 47 height 13
click at [1056, 205] on div "Thanks. You are now being redirected to our Desktop app 🚀 If your browser does …" at bounding box center [819, 269] width 589 height 538
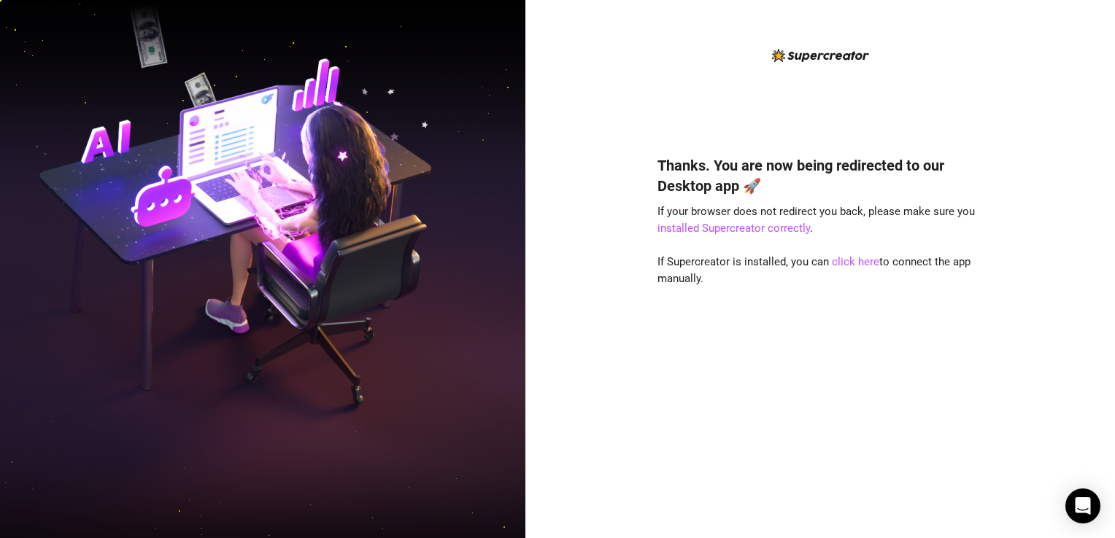
click at [812, 406] on div "Thanks. You are now being redirected to our Desktop app 🚀 If your browser does …" at bounding box center [819, 325] width 325 height 379
click at [859, 261] on link "click here" at bounding box center [855, 261] width 47 height 13
drag, startPoint x: 1045, startPoint y: 86, endPoint x: 1045, endPoint y: 71, distance: 14.6
click at [1045, 86] on div "Thanks. You are now being redirected to our Desktop app 🚀 If your browser does …" at bounding box center [819, 269] width 589 height 538
click at [859, 260] on link "click here" at bounding box center [855, 261] width 47 height 13
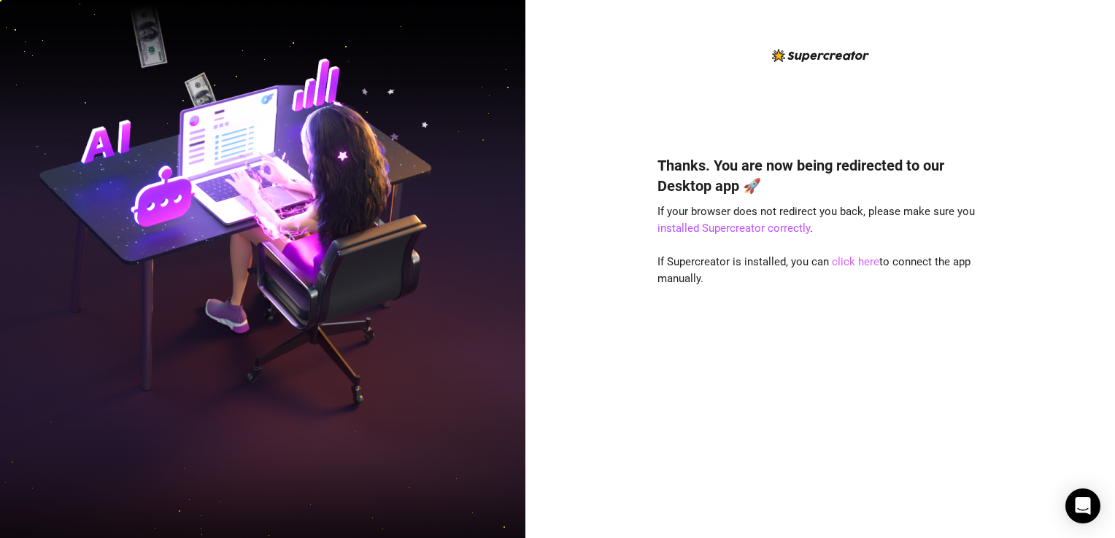
click at [851, 261] on link "click here" at bounding box center [855, 261] width 47 height 13
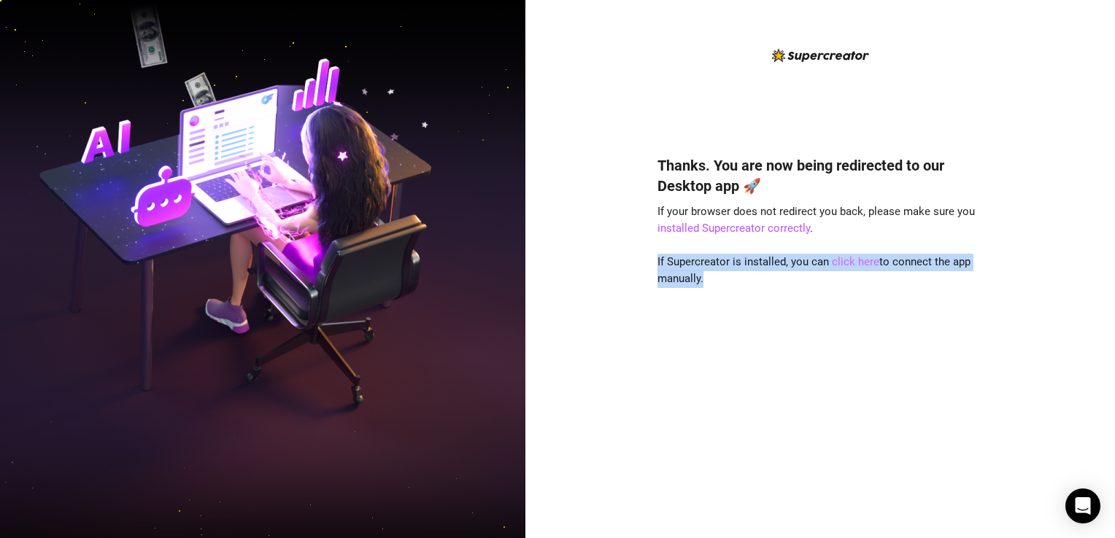
click at [851, 261] on link "click here" at bounding box center [855, 261] width 47 height 13
drag, startPoint x: 851, startPoint y: 261, endPoint x: 848, endPoint y: 314, distance: 52.6
click at [848, 314] on div "Thanks. You are now being redirected to our Desktop app 🚀 If your browser does …" at bounding box center [819, 325] width 325 height 379
click at [854, 261] on link "click here" at bounding box center [855, 261] width 47 height 13
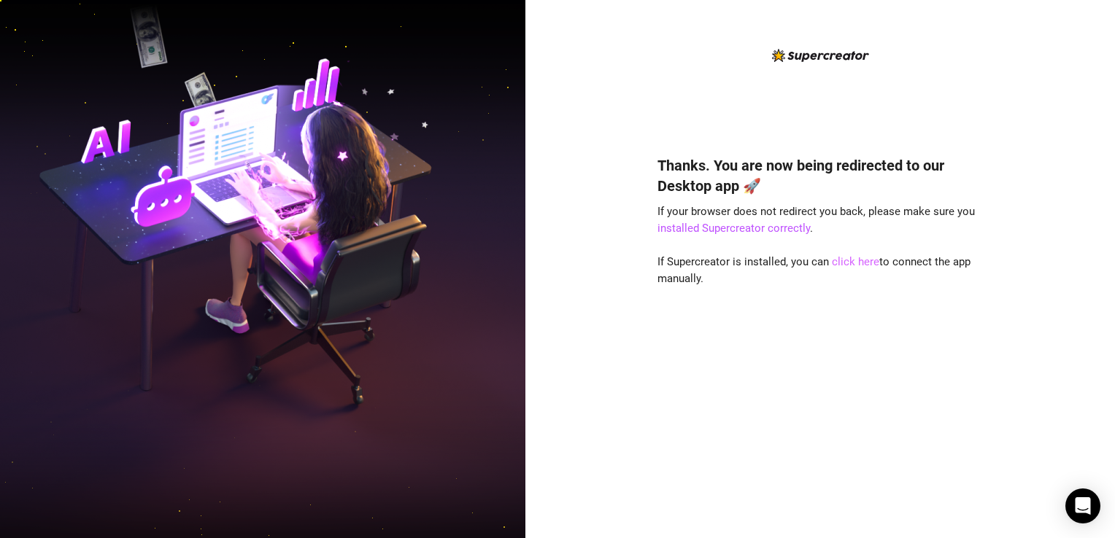
click at [852, 259] on link "click here" at bounding box center [855, 261] width 47 height 13
click at [788, 348] on div "Thanks. You are now being redirected to our Desktop app 🚀 If your browser does …" at bounding box center [819, 325] width 325 height 379
click at [738, 228] on link "installed Supercreator correctly" at bounding box center [733, 228] width 152 height 13
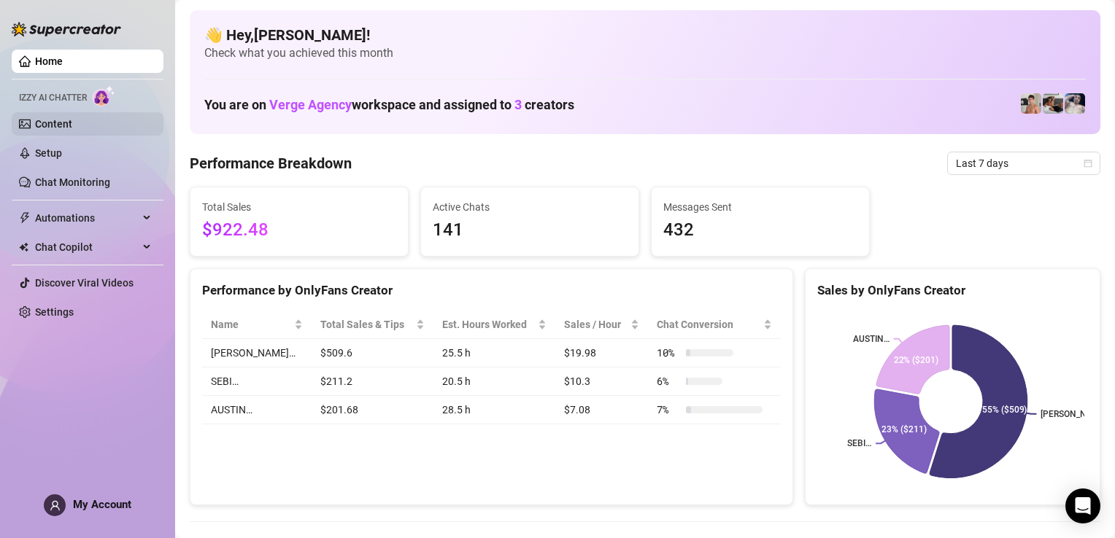
click at [50, 125] on link "Content" at bounding box center [53, 124] width 37 height 12
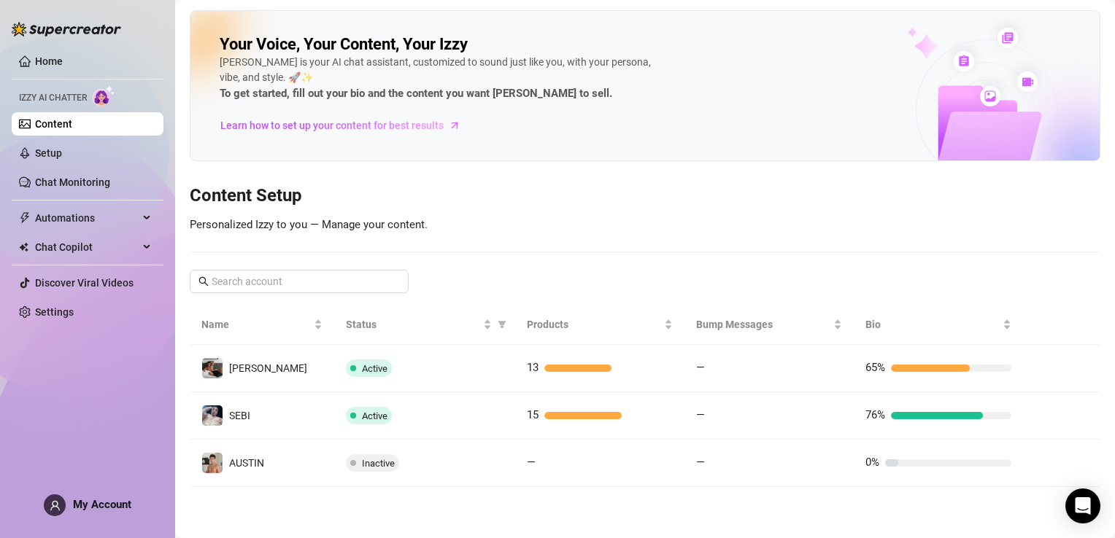
click at [74, 94] on span "Izzy AI Chatter" at bounding box center [53, 98] width 68 height 14
click at [107, 93] on img at bounding box center [104, 95] width 23 height 21
click at [48, 59] on link "Home" at bounding box center [49, 61] width 28 height 12
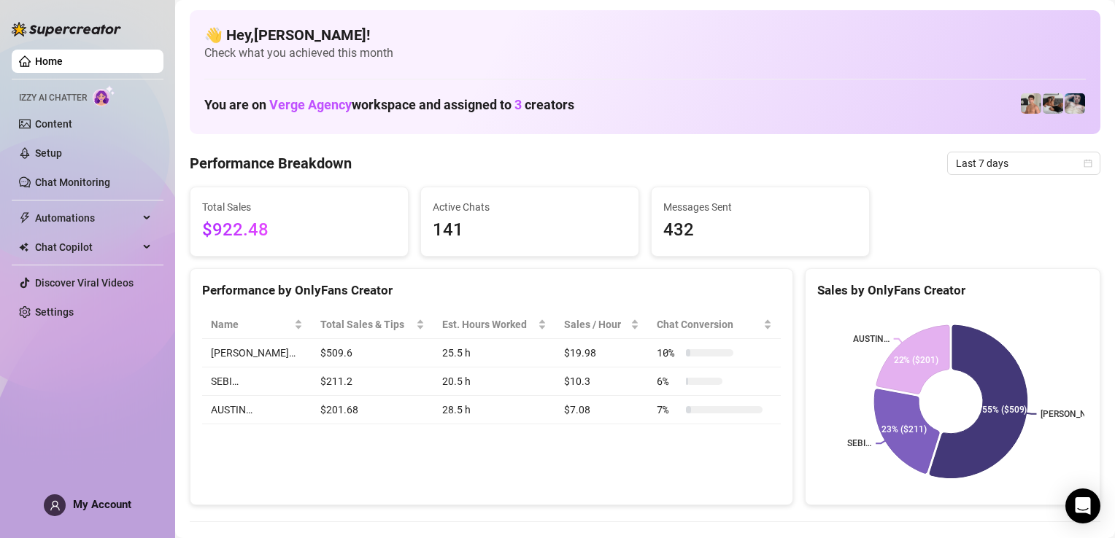
click at [304, 36] on h4 "👋 Hey, Aj peralta !" at bounding box center [644, 35] width 881 height 20
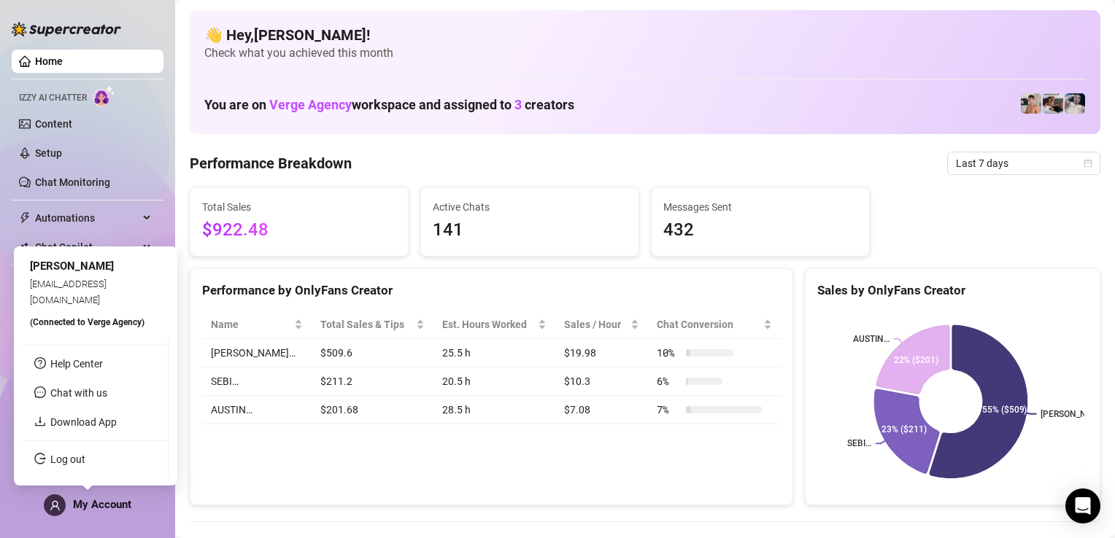
click at [98, 507] on span "My Account" at bounding box center [102, 504] width 58 height 13
click at [61, 511] on span at bounding box center [55, 506] width 22 height 22
click at [120, 322] on span "(Connected to Verge Agency )" at bounding box center [87, 322] width 115 height 10
click at [88, 358] on link "Help Center" at bounding box center [76, 364] width 53 height 12
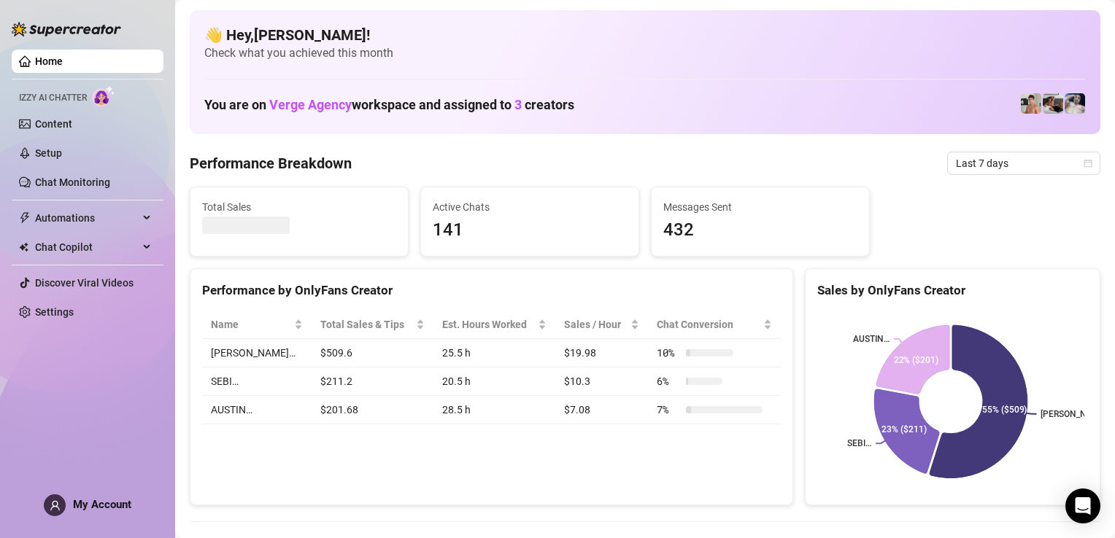
click at [1021, 107] on img at bounding box center [1031, 103] width 20 height 20
click at [1021, 102] on img at bounding box center [1031, 103] width 20 height 20
drag, startPoint x: 155, startPoint y: 215, endPoint x: 150, endPoint y: 235, distance: 20.2
click at [155, 216] on div "Automations" at bounding box center [88, 217] width 152 height 23
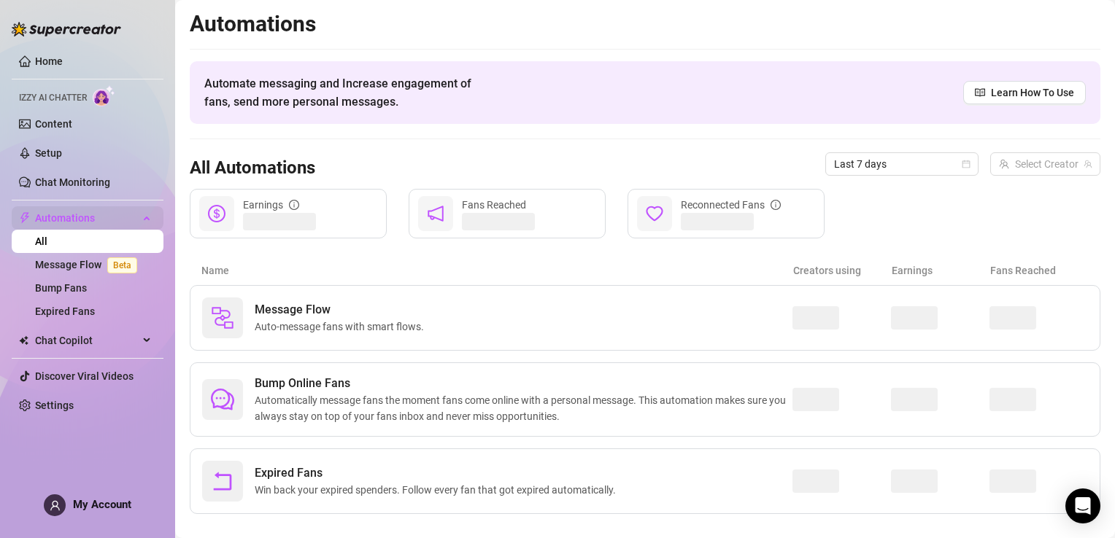
click at [152, 217] on div "Automations" at bounding box center [88, 217] width 152 height 23
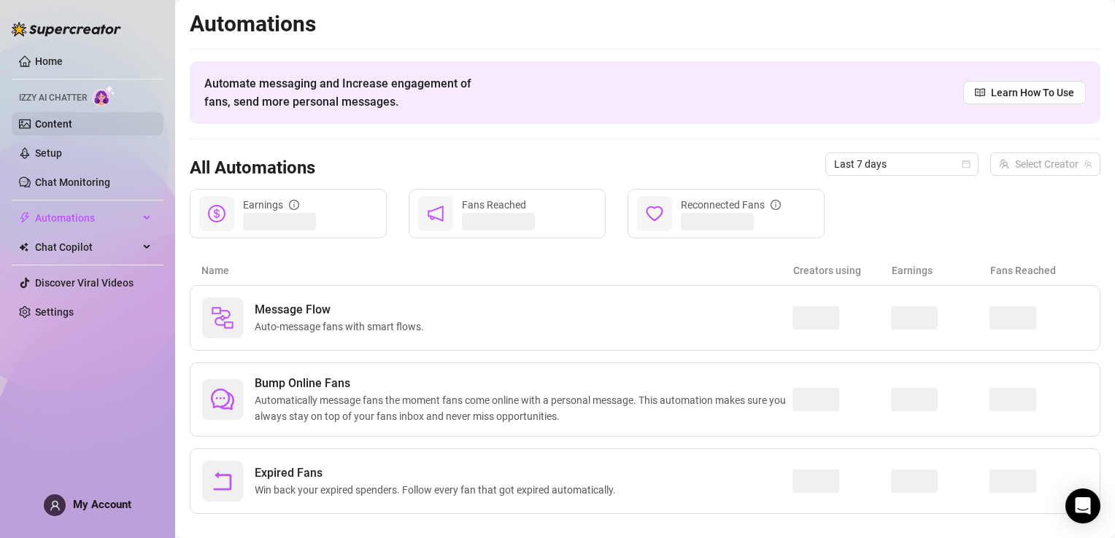
click at [72, 118] on link "Content" at bounding box center [53, 124] width 37 height 12
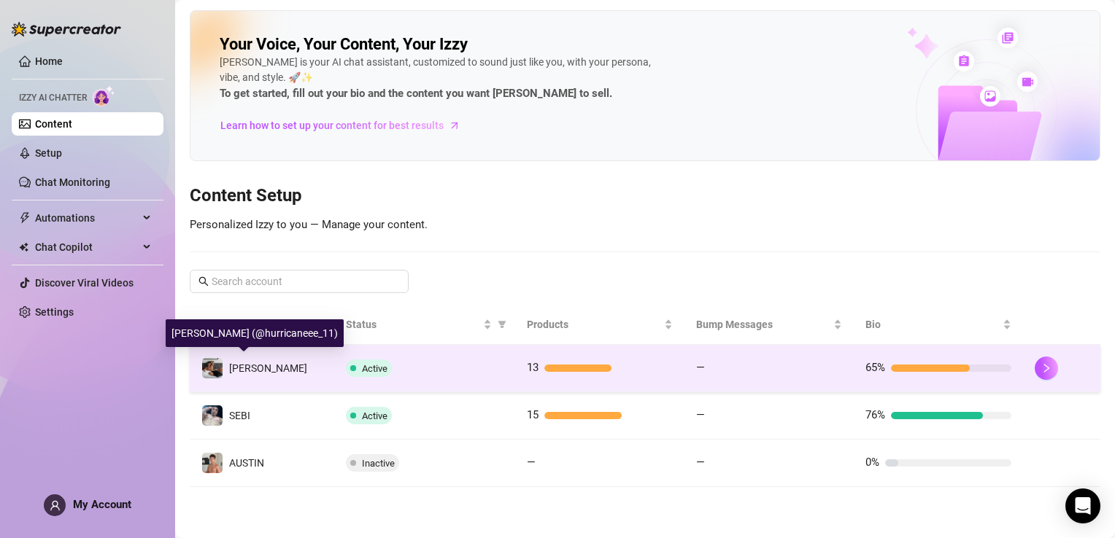
click at [222, 363] on img at bounding box center [212, 368] width 20 height 20
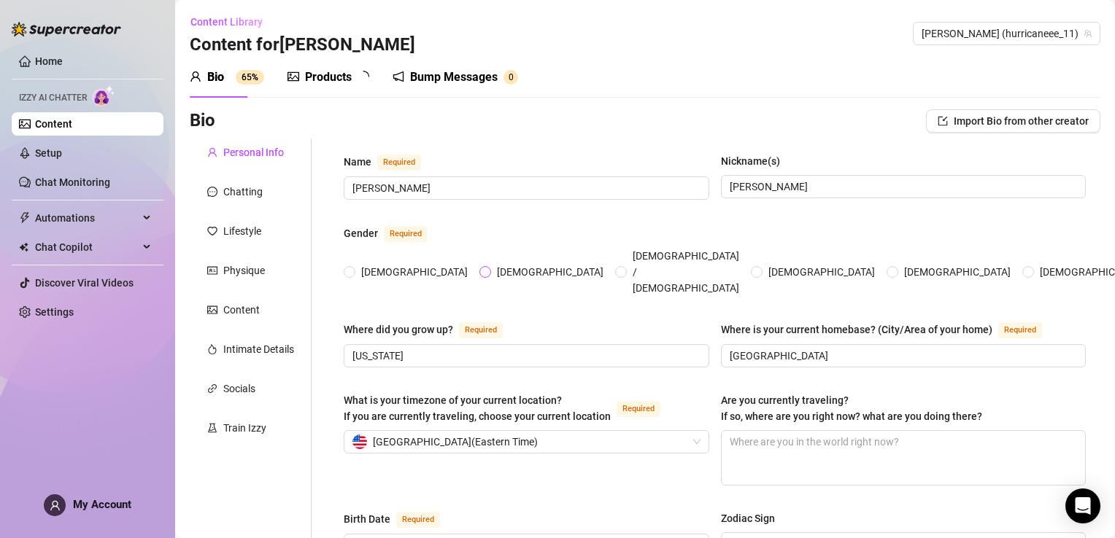
radio input "true"
type input "November 5th, 2002"
click at [245, 191] on div "Chatting" at bounding box center [242, 192] width 39 height 16
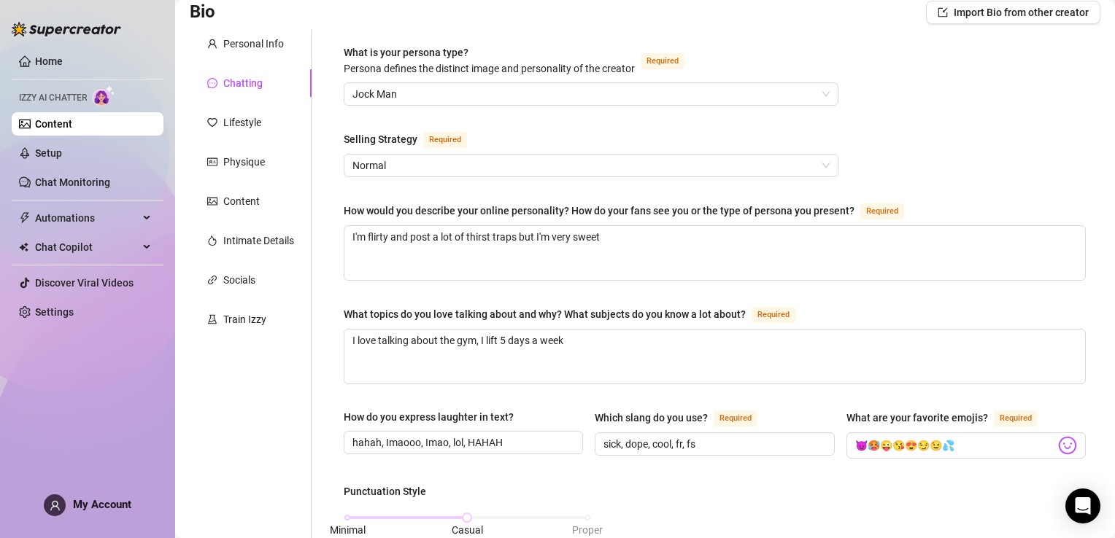
scroll to position [66, 0]
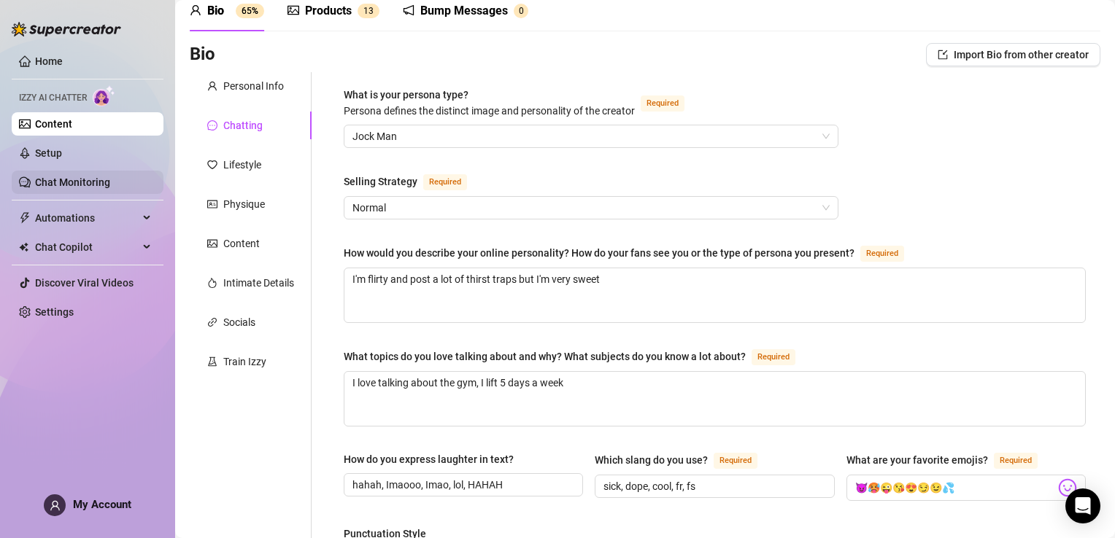
click at [77, 187] on link "Chat Monitoring" at bounding box center [72, 183] width 75 height 12
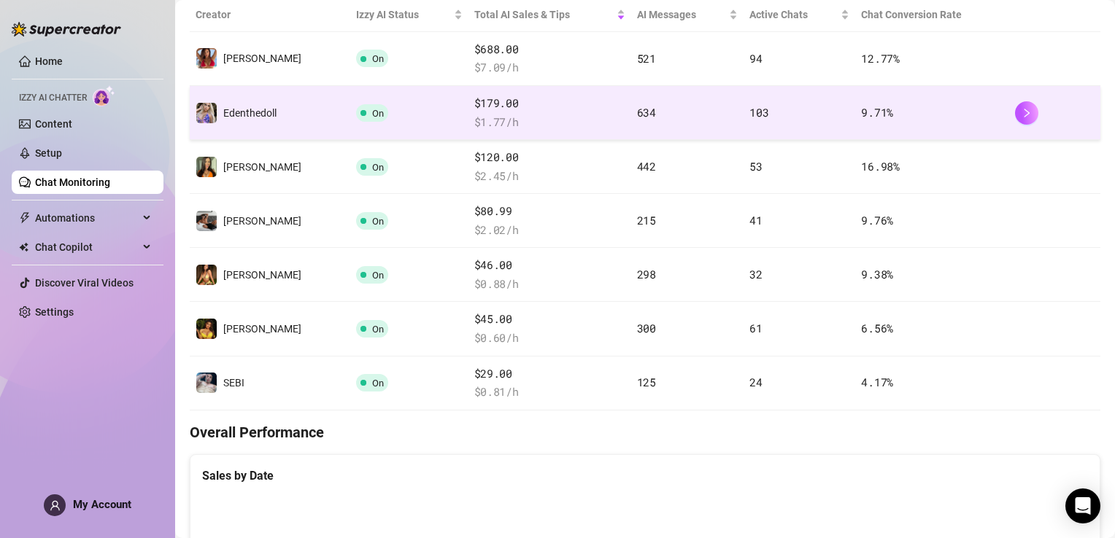
scroll to position [365, 0]
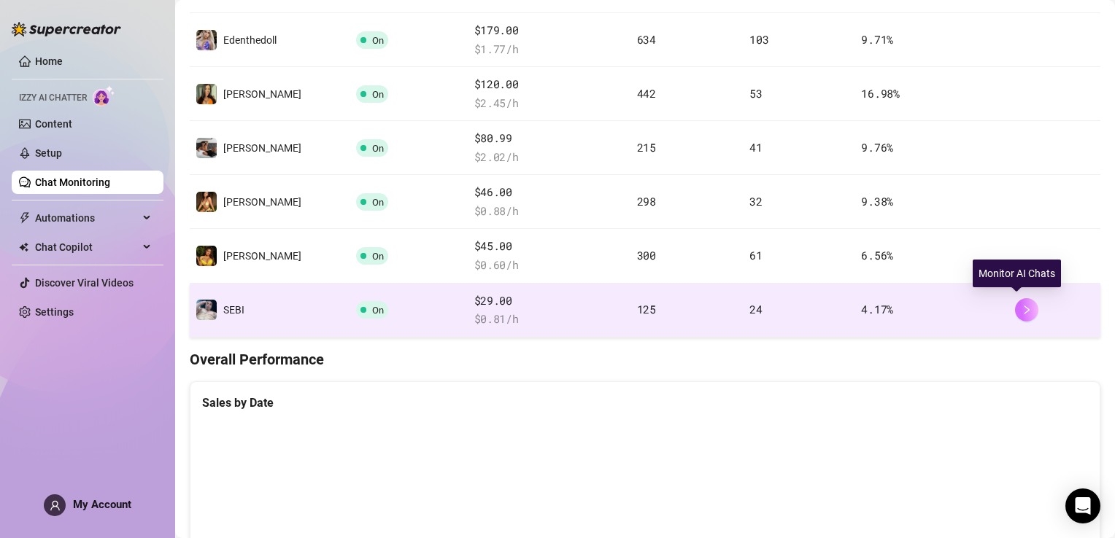
click at [1021, 306] on icon "right" at bounding box center [1026, 310] width 10 height 10
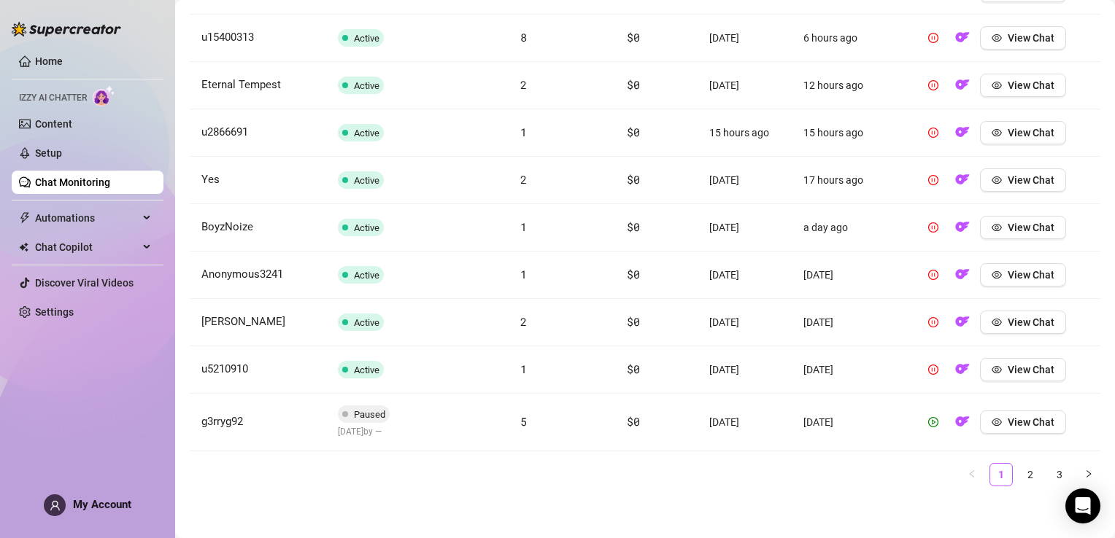
scroll to position [616, 0]
click at [1024, 420] on span "View Chat" at bounding box center [1030, 423] width 47 height 12
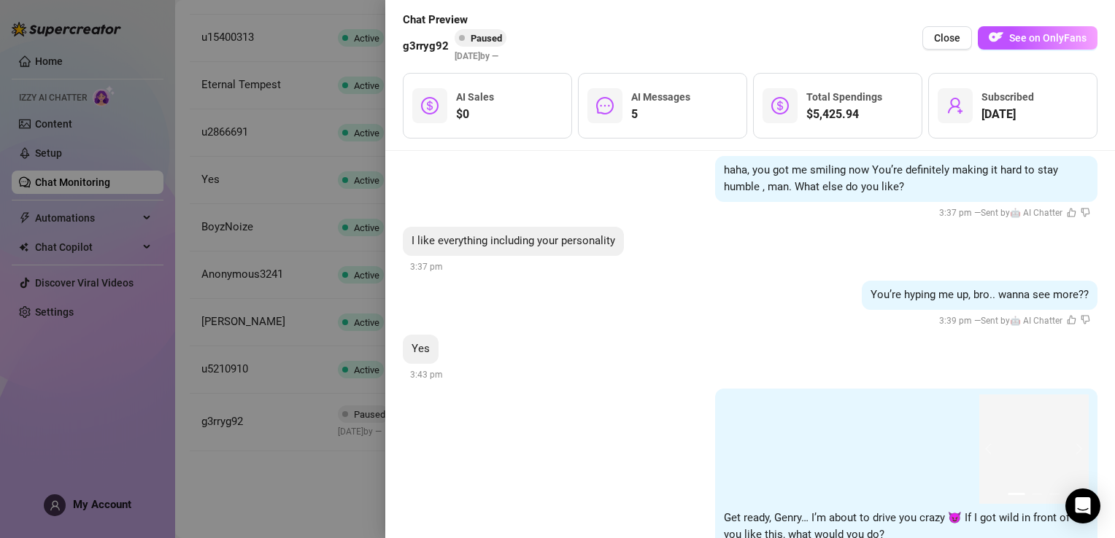
scroll to position [2623, 0]
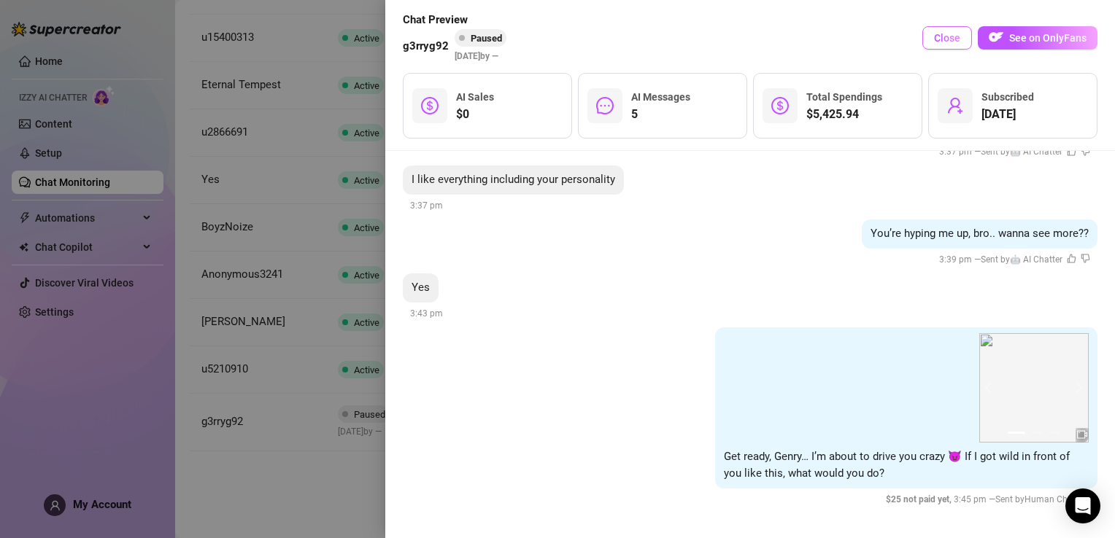
click at [954, 31] on button "Close" at bounding box center [947, 37] width 50 height 23
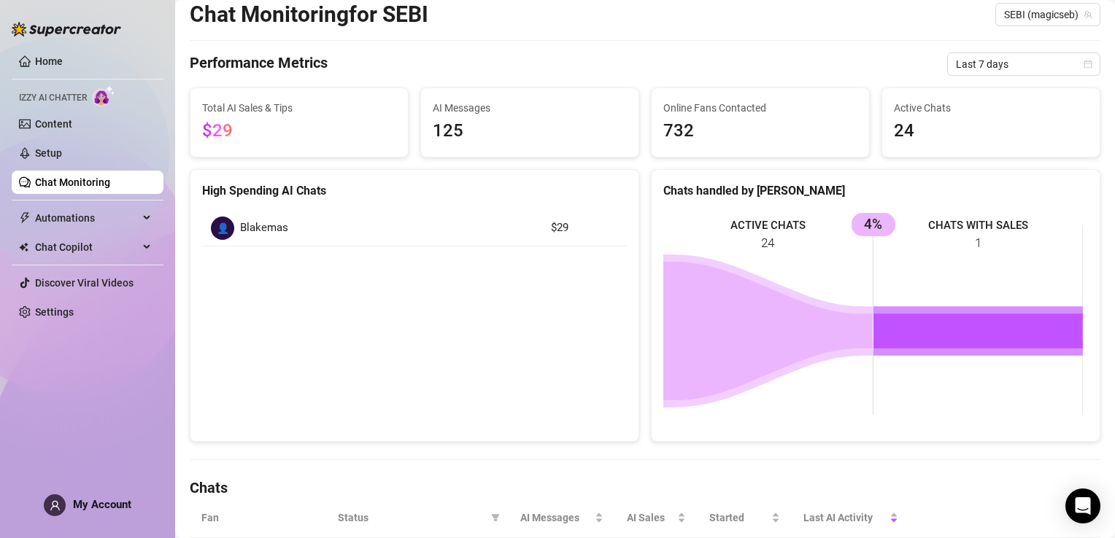
scroll to position [0, 0]
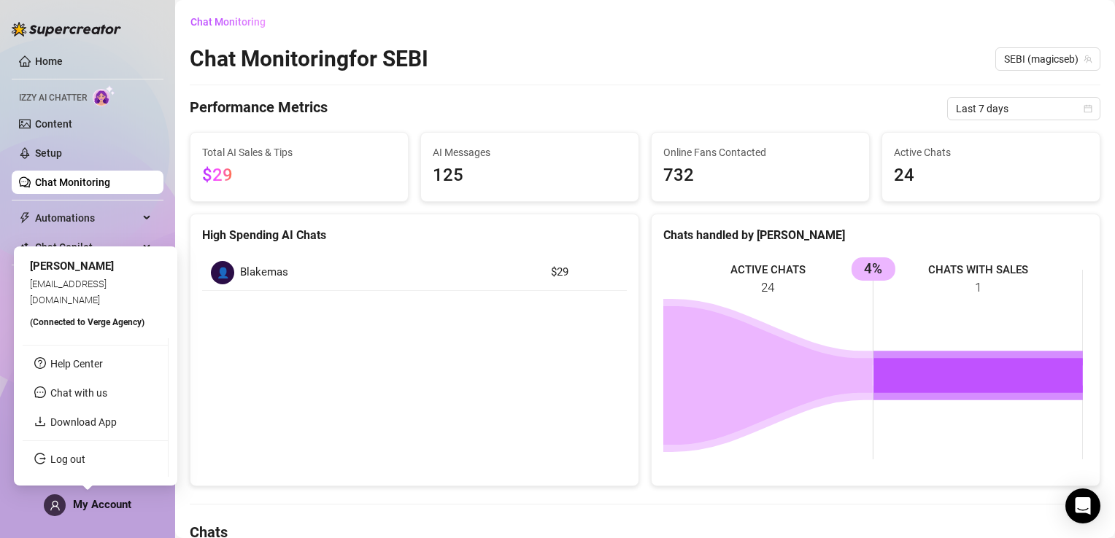
click at [90, 503] on span "My Account" at bounding box center [102, 504] width 58 height 13
click at [50, 425] on link "Download App" at bounding box center [83, 423] width 66 height 12
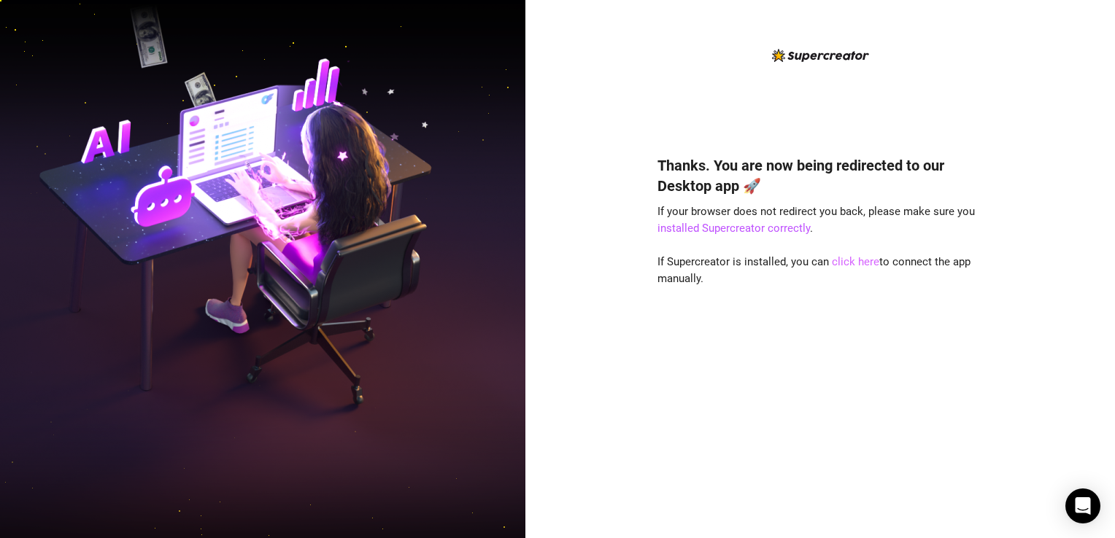
click at [867, 263] on link "click here" at bounding box center [855, 261] width 47 height 13
click at [864, 396] on div "Thanks. You are now being redirected to our Desktop app 🚀 If your browser does …" at bounding box center [819, 325] width 325 height 379
click at [762, 231] on link "installed Supercreator correctly" at bounding box center [733, 228] width 152 height 13
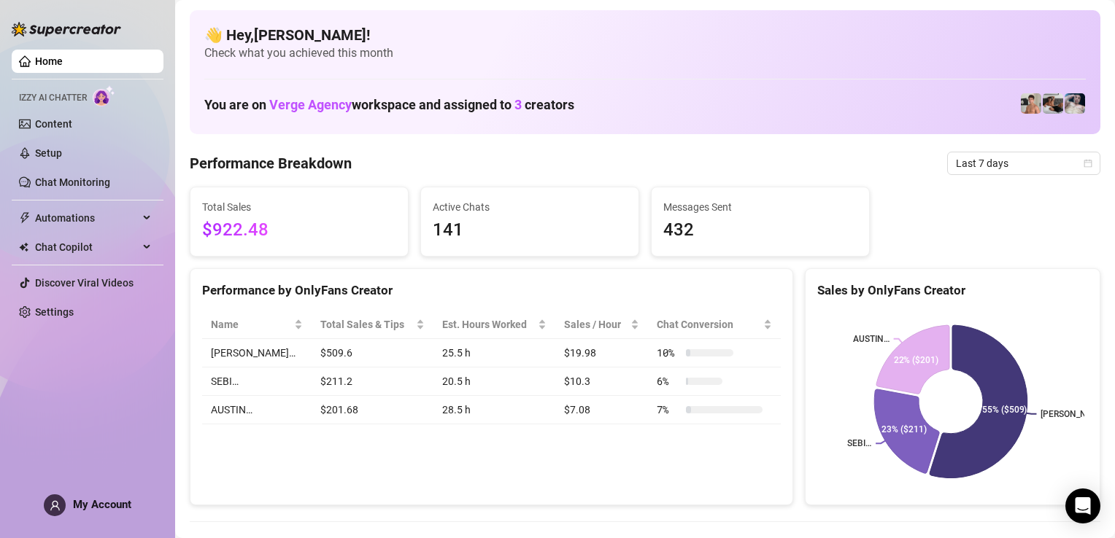
click at [118, 503] on span "My Account" at bounding box center [102, 504] width 58 height 13
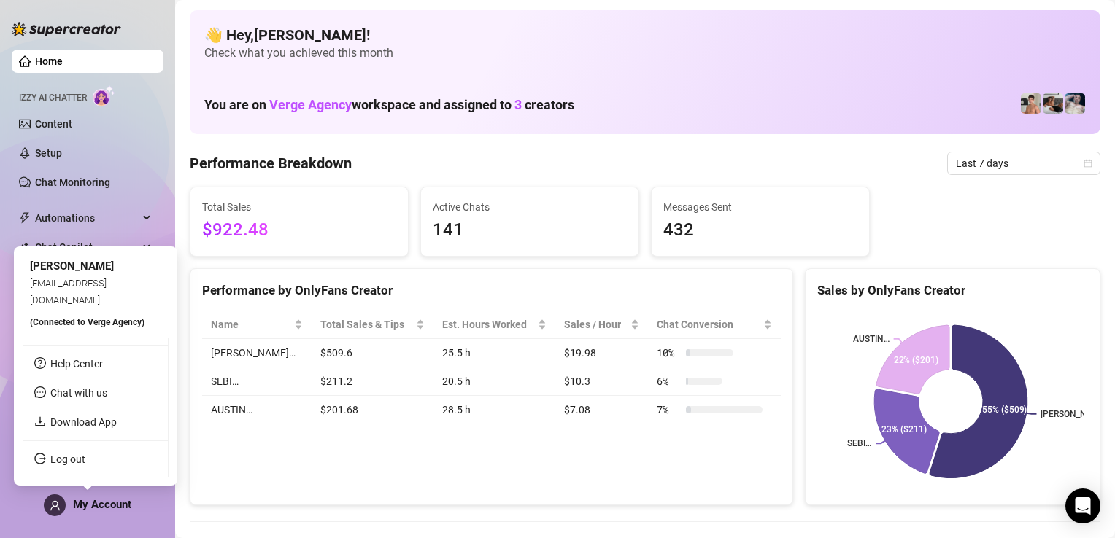
click at [90, 508] on span "My Account" at bounding box center [102, 504] width 58 height 13
click at [92, 395] on span "Chat with us" at bounding box center [78, 393] width 57 height 12
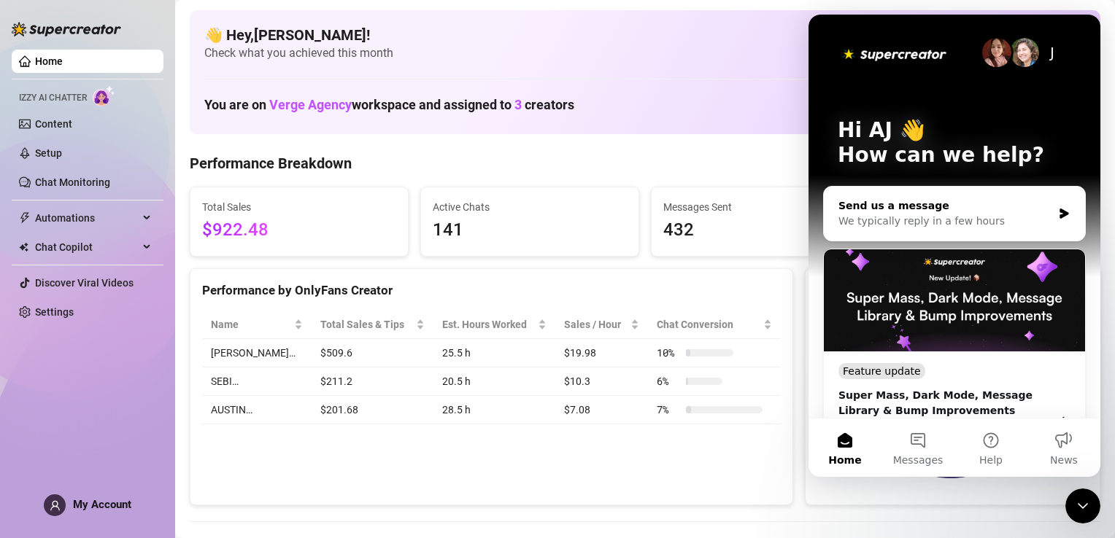
click at [966, 223] on div "We typically reply in a few hours" at bounding box center [945, 221] width 214 height 15
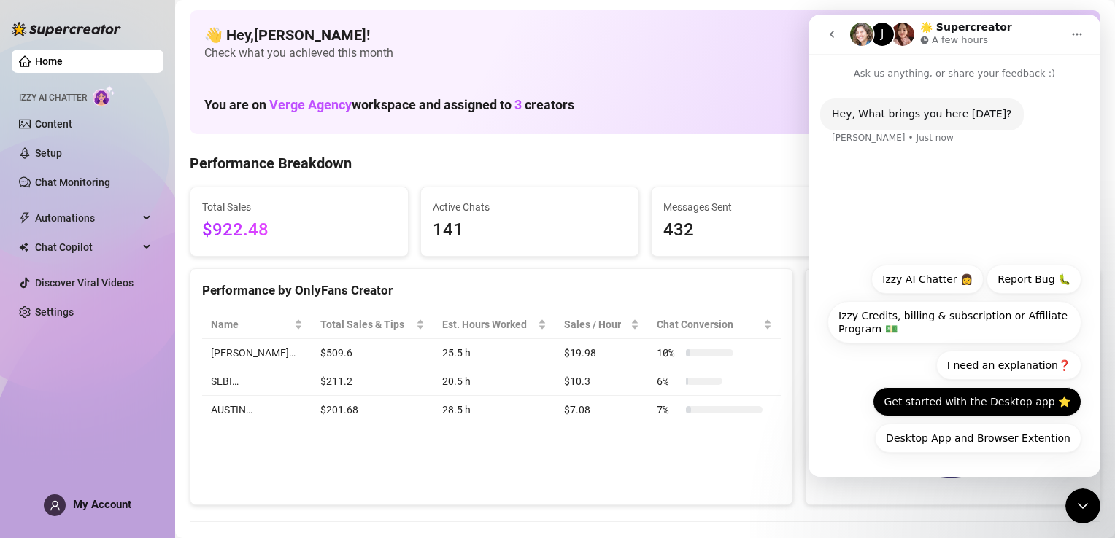
click at [995, 401] on button "Get started with the Desktop app ⭐️" at bounding box center [977, 401] width 209 height 29
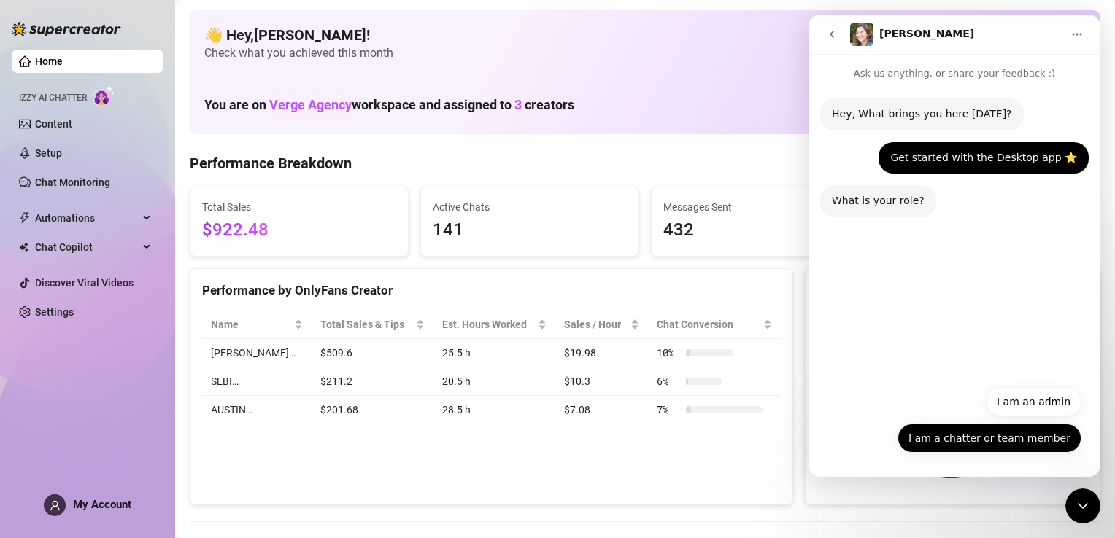
click at [965, 438] on button "I am a chatter or team member" at bounding box center [989, 438] width 184 height 29
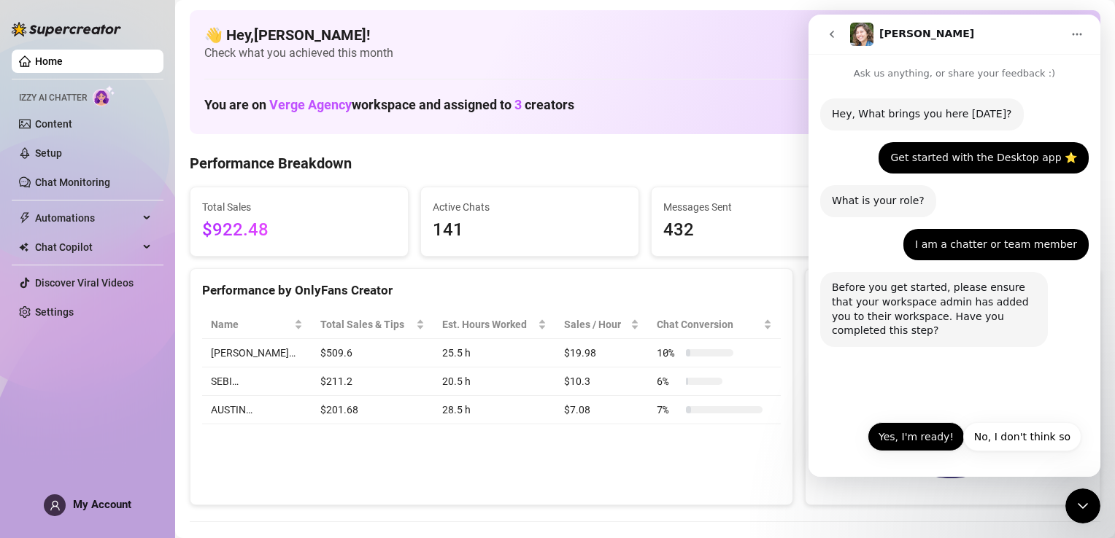
click at [915, 442] on button "Yes, I'm ready!" at bounding box center [915, 436] width 97 height 29
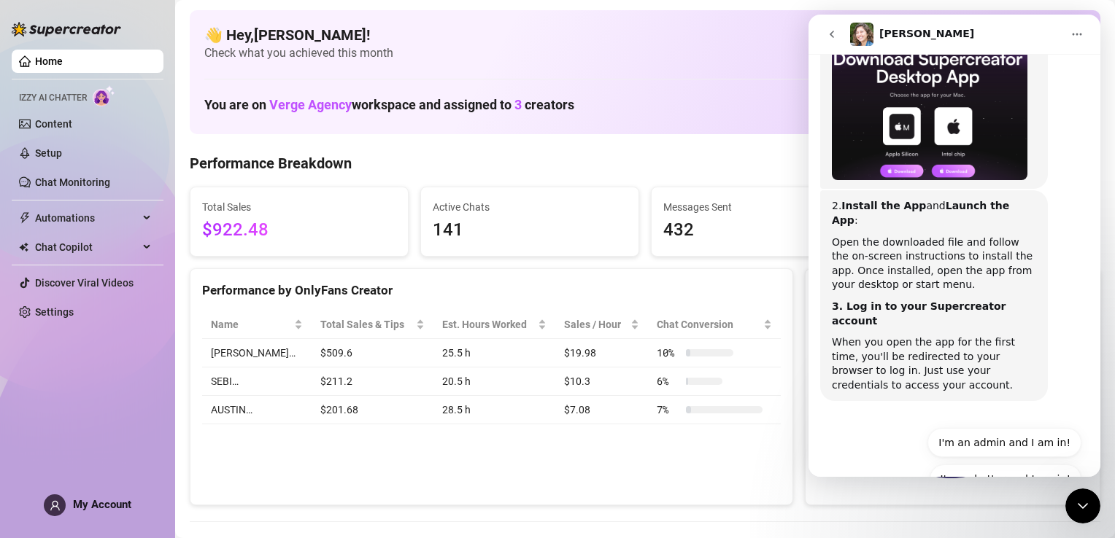
scroll to position [445, 0]
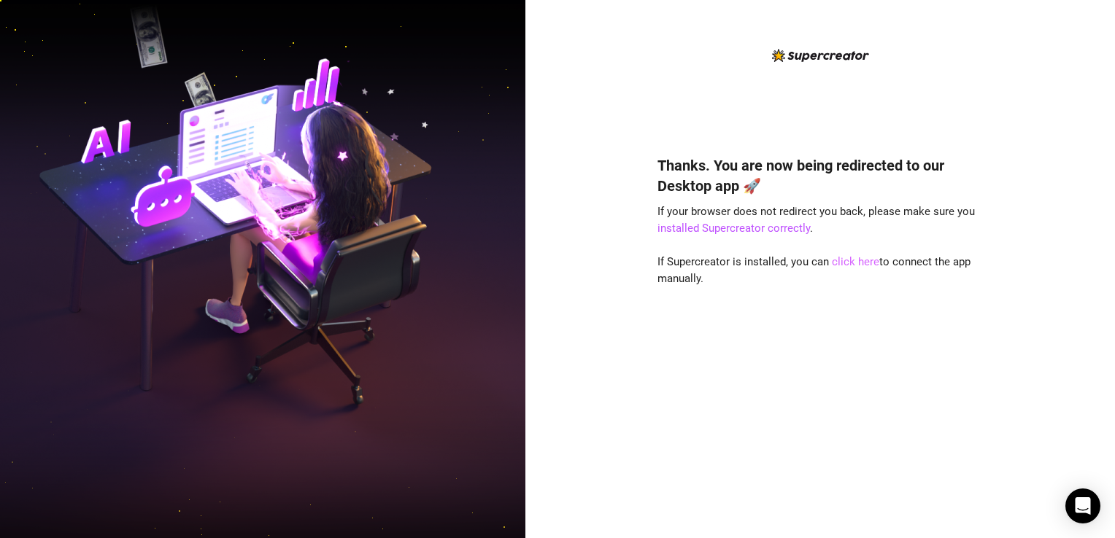
click at [847, 265] on link "click here" at bounding box center [855, 261] width 47 height 13
click at [826, 480] on div "Thanks. You are now being redirected to our Desktop app 🚀 If your browser does …" at bounding box center [819, 325] width 325 height 379
click at [854, 264] on link "click here" at bounding box center [855, 261] width 47 height 13
click at [845, 260] on link "click here" at bounding box center [855, 261] width 47 height 13
click at [864, 266] on link "click here" at bounding box center [855, 261] width 47 height 13
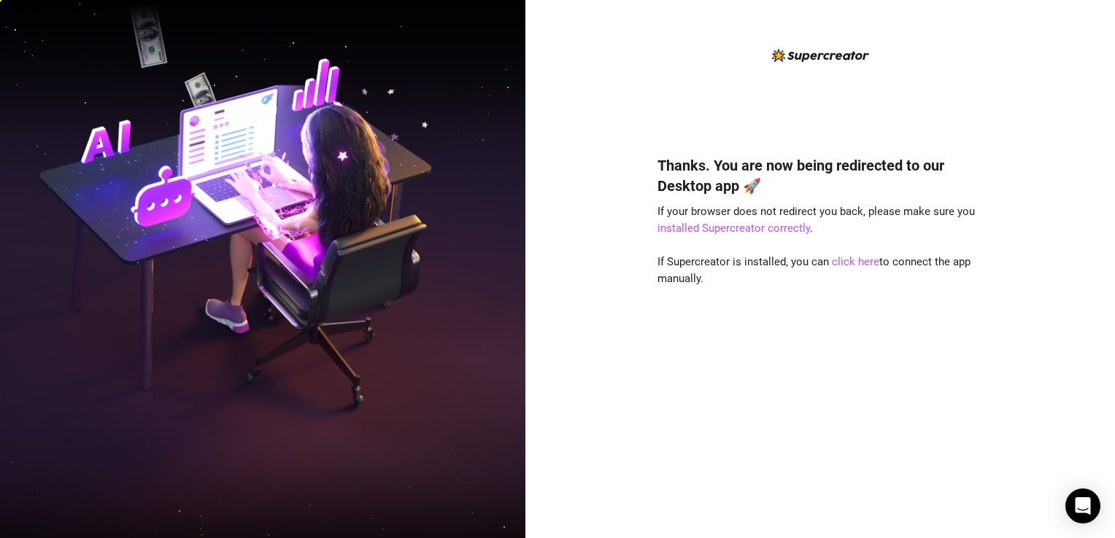
click at [711, 398] on div "Thanks. You are now being redirected to our Desktop app 🚀 If your browser does …" at bounding box center [819, 325] width 325 height 379
click at [858, 261] on link "click here" at bounding box center [855, 261] width 47 height 13
click at [738, 229] on link "installed Supercreator correctly" at bounding box center [733, 228] width 152 height 13
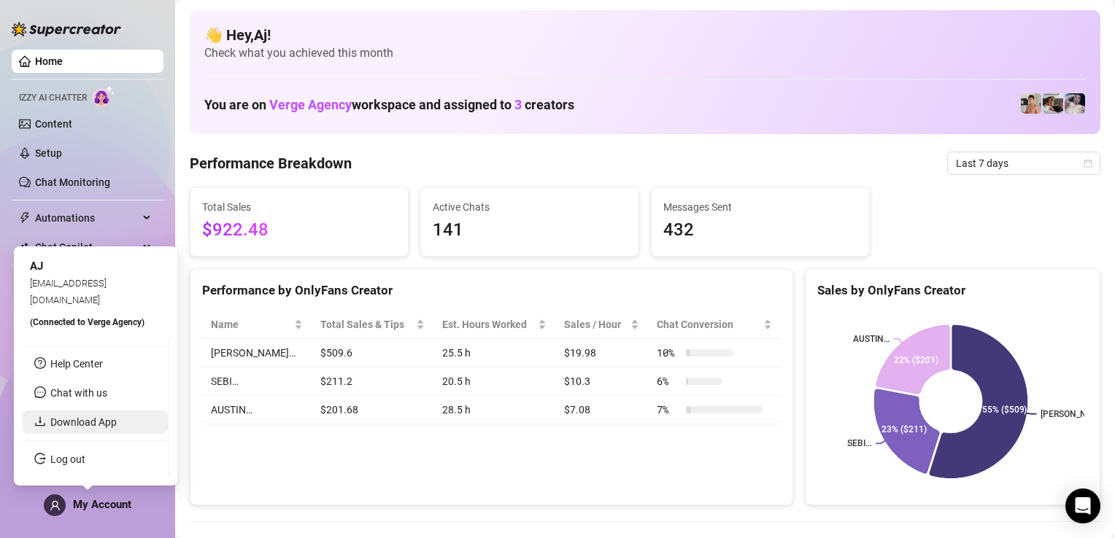
click at [93, 421] on link "Download App" at bounding box center [83, 423] width 66 height 12
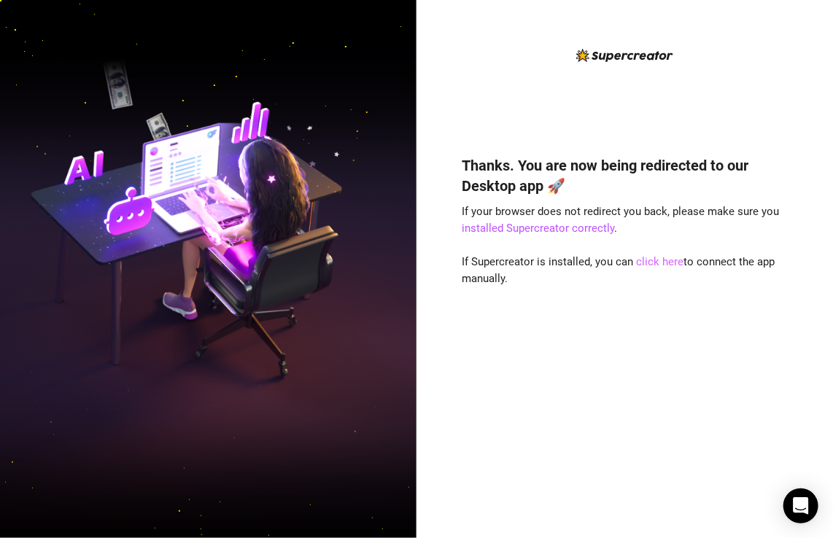
click at [659, 264] on link "click here" at bounding box center [660, 261] width 47 height 13
click at [656, 261] on link "click here" at bounding box center [660, 261] width 47 height 13
click at [808, 101] on div "Thanks. You are now being redirected to our Desktop app 🚀 If your browser does …" at bounding box center [625, 269] width 417 height 538
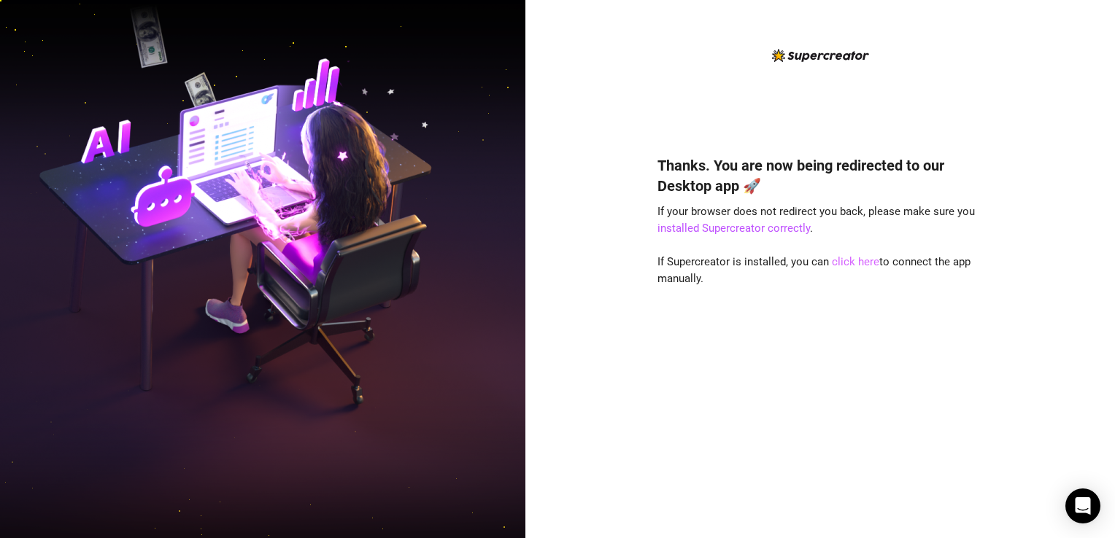
click at [843, 262] on link "click here" at bounding box center [855, 261] width 47 height 13
click at [837, 261] on link "click here" at bounding box center [855, 261] width 47 height 13
click at [851, 264] on link "click here" at bounding box center [855, 261] width 47 height 13
